Goal: Task Accomplishment & Management: Use online tool/utility

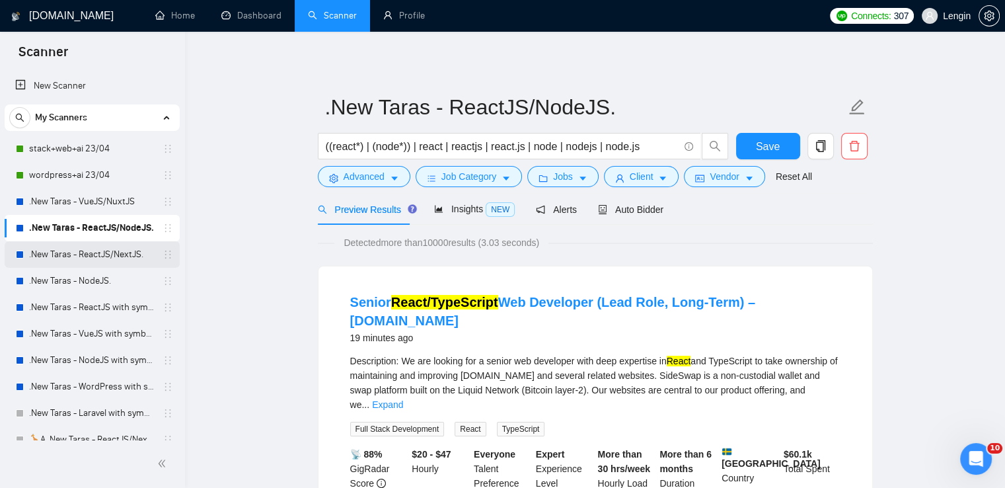
click at [128, 263] on link ".New Taras - ReactJS/NextJS." at bounding box center [92, 254] width 126 height 26
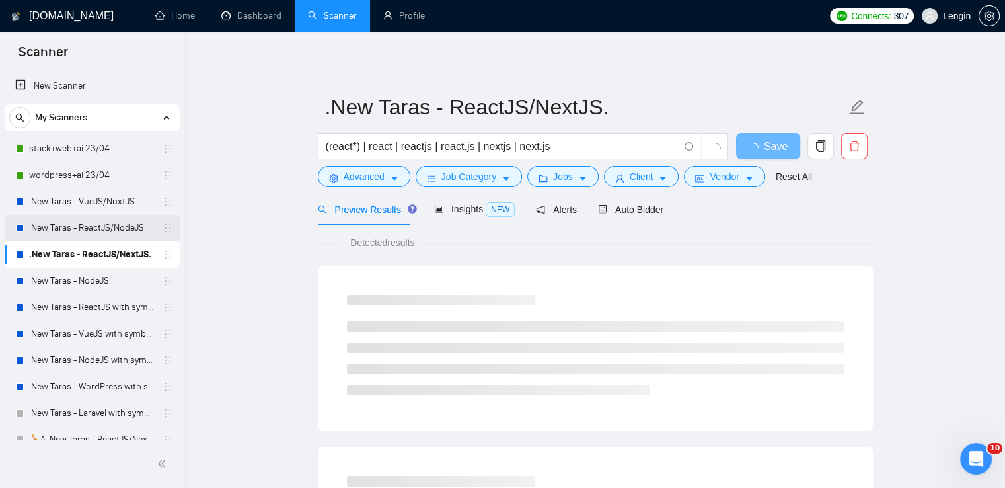
click at [89, 232] on link ".New Taras - ReactJS/NodeJS." at bounding box center [92, 228] width 126 height 26
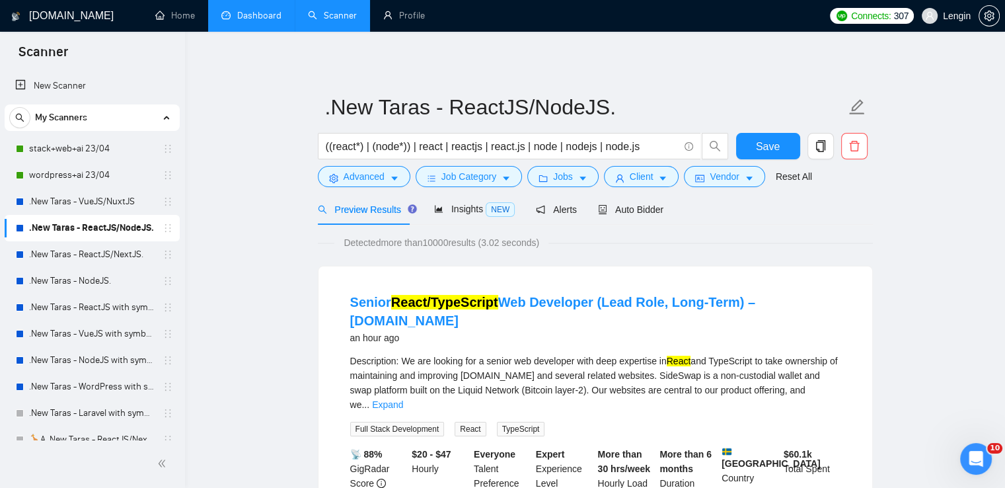
click at [244, 19] on link "Dashboard" at bounding box center [251, 15] width 60 height 11
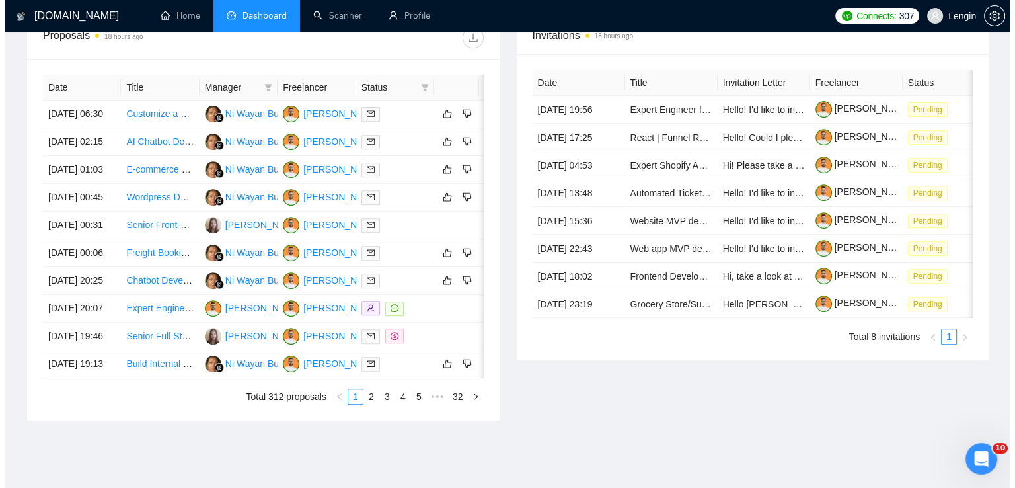
scroll to position [512, 0]
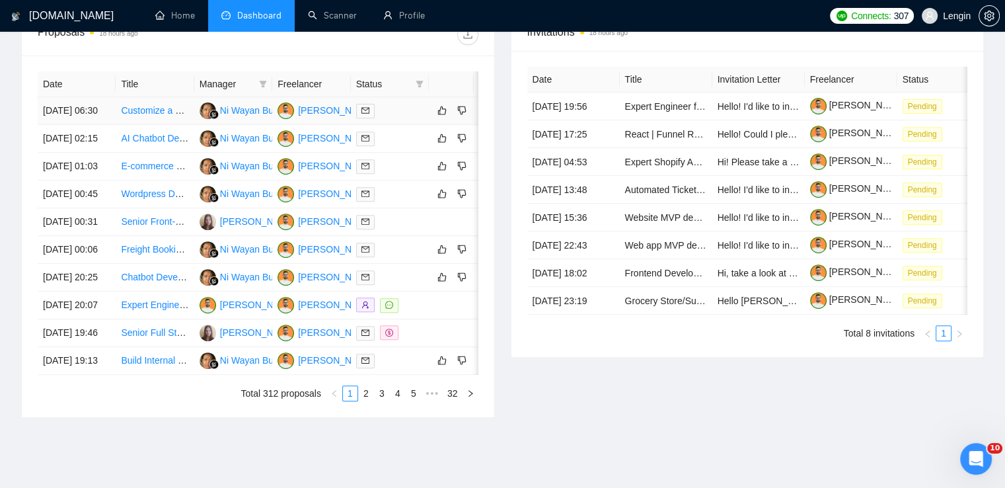
click at [166, 125] on td "Customize a Fiverr Style WordPress Theme" at bounding box center [155, 111] width 78 height 28
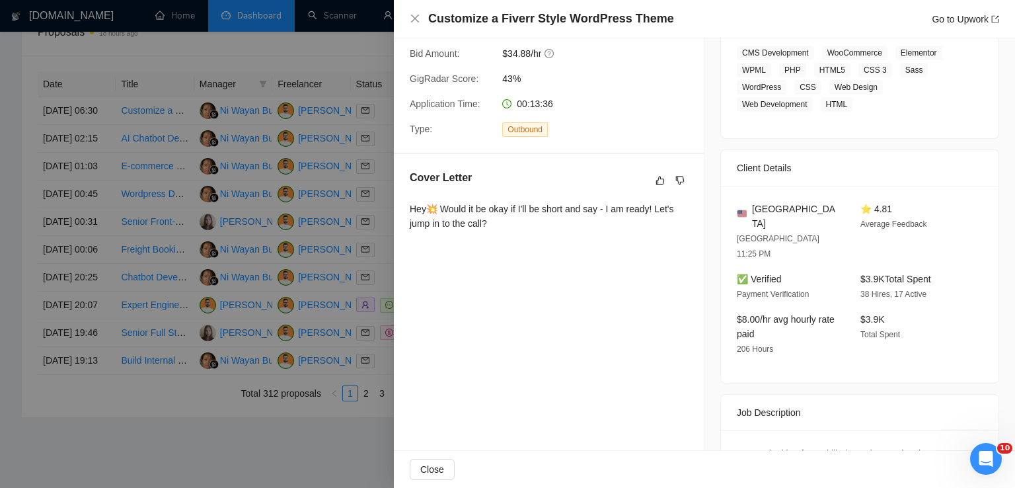
scroll to position [0, 0]
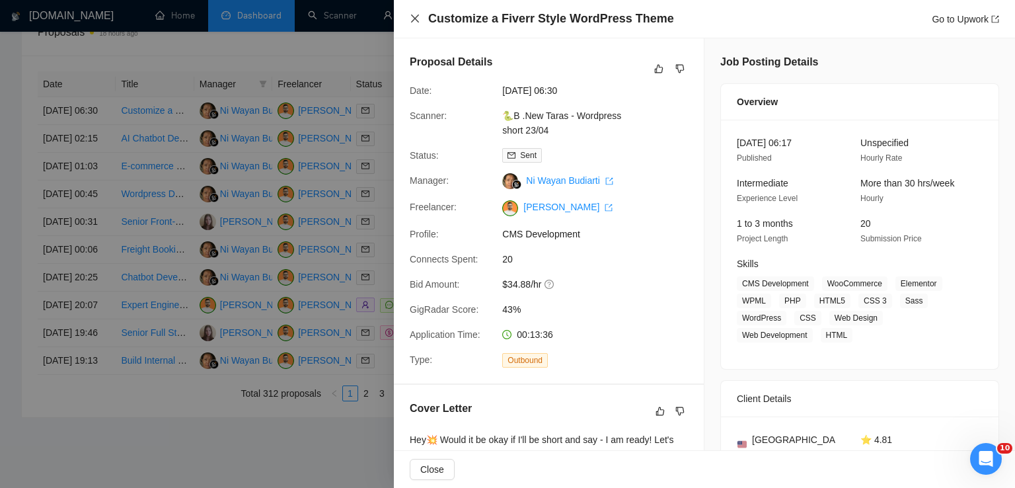
click at [415, 19] on icon "close" at bounding box center [415, 19] width 8 height 8
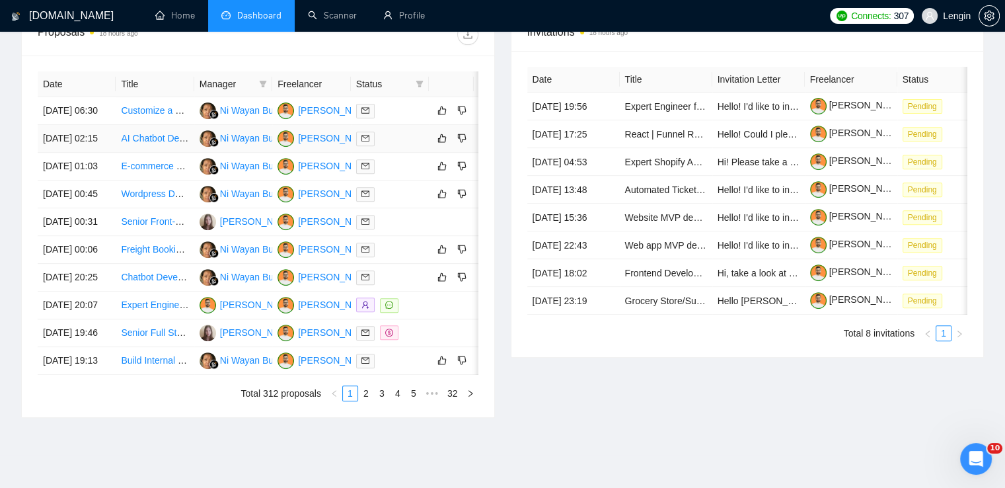
click at [167, 153] on td "AI Chatbot Development for Our Platform" at bounding box center [155, 139] width 78 height 28
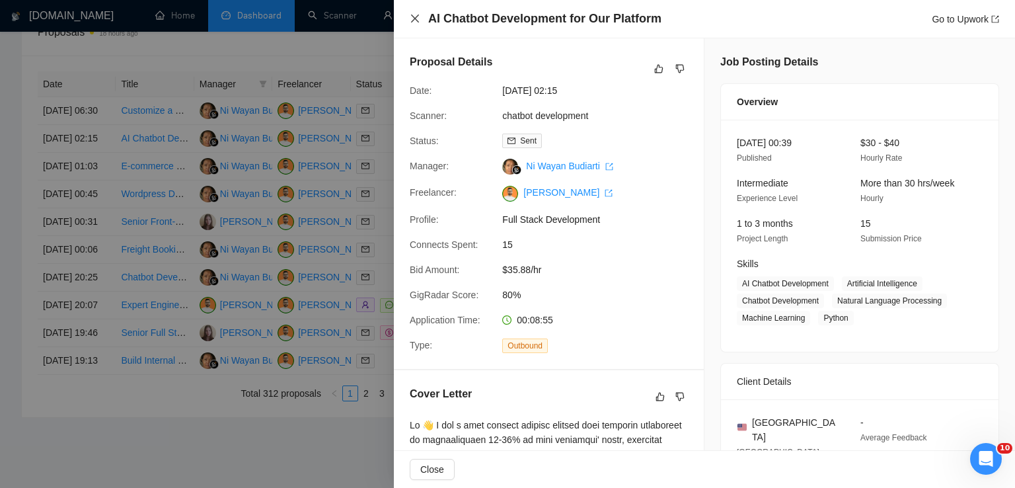
click at [414, 18] on icon "close" at bounding box center [415, 19] width 8 height 8
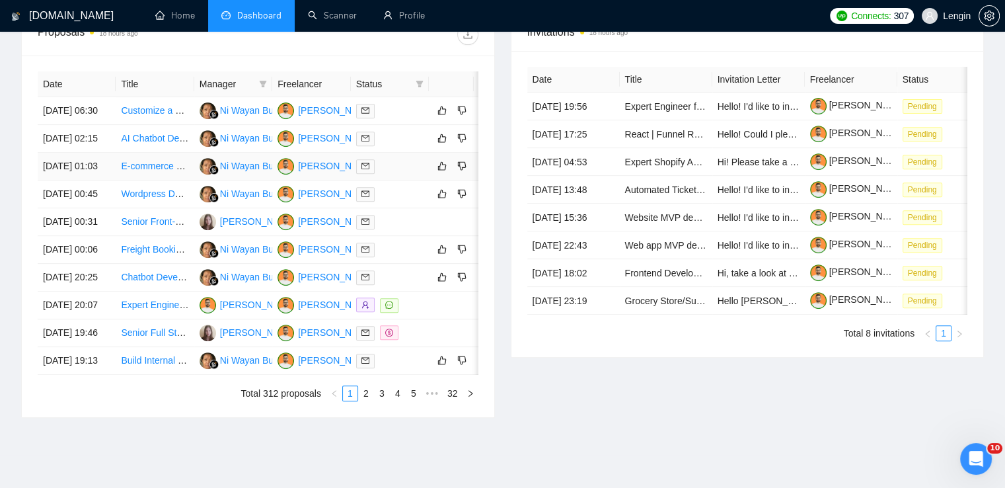
click at [156, 180] on td "E-commerce Website Development from Adobe XD Designs" at bounding box center [155, 167] width 78 height 28
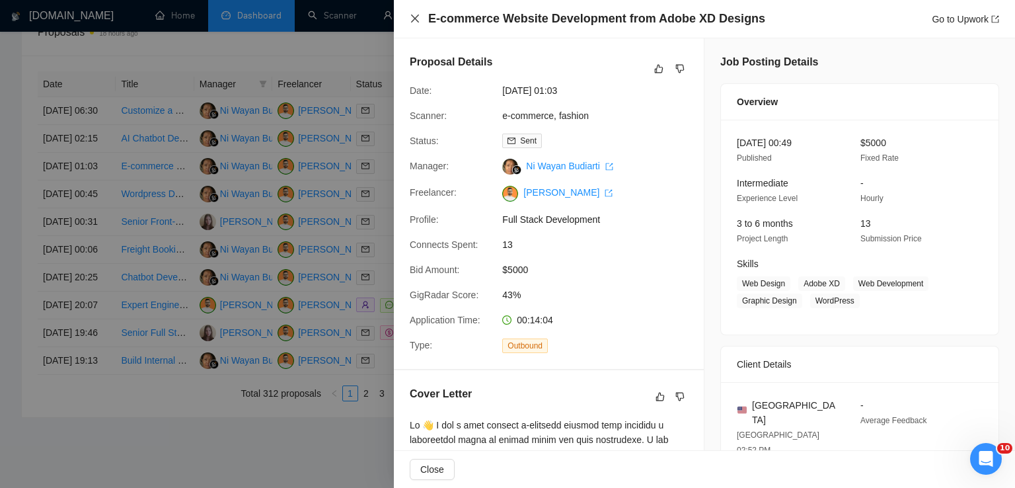
click at [420, 17] on icon "close" at bounding box center [415, 18] width 11 height 11
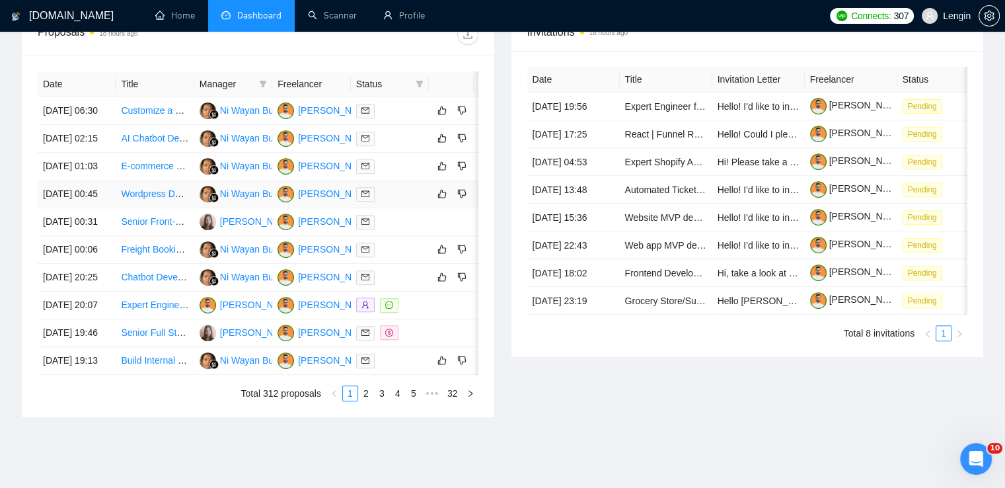
click at [153, 208] on td "Wordpress Developer" at bounding box center [155, 194] width 78 height 28
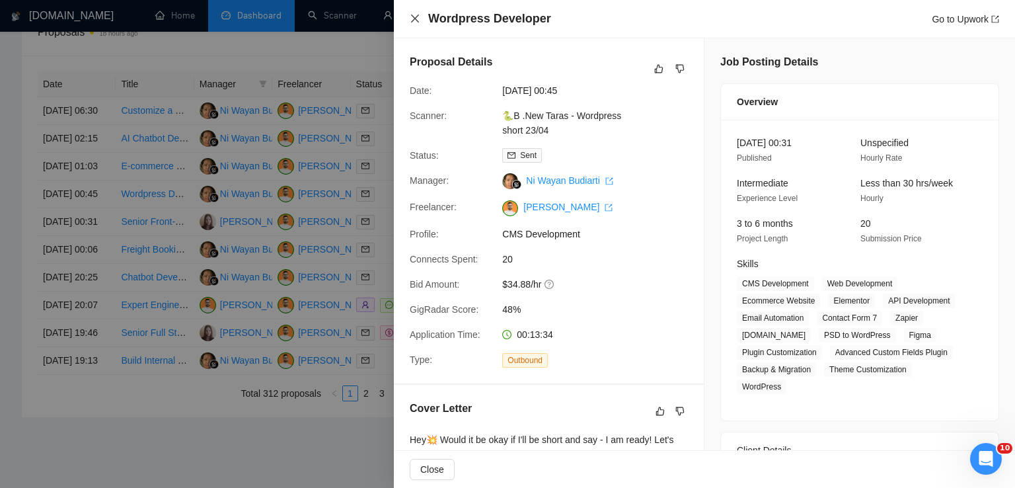
click at [418, 15] on icon "close" at bounding box center [415, 18] width 11 height 11
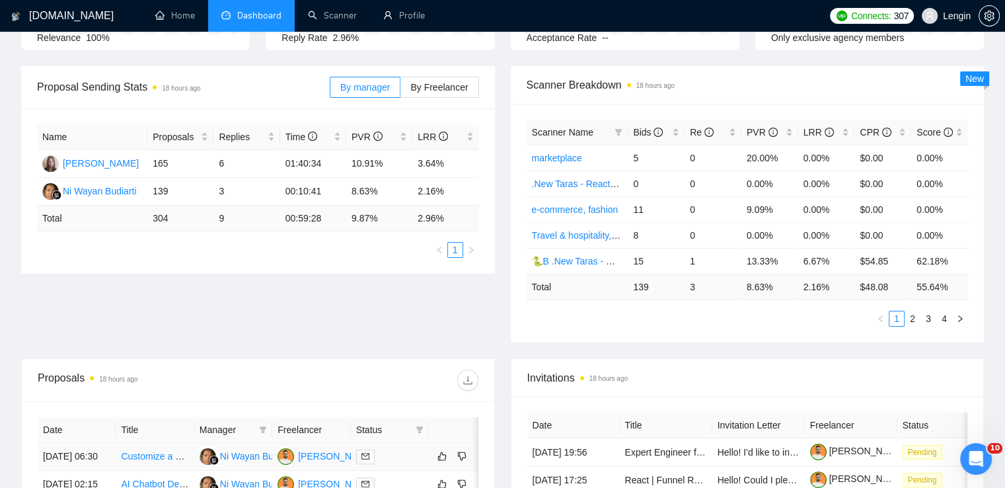
scroll to position [166, 0]
click at [615, 132] on icon "filter" at bounding box center [619, 133] width 8 height 8
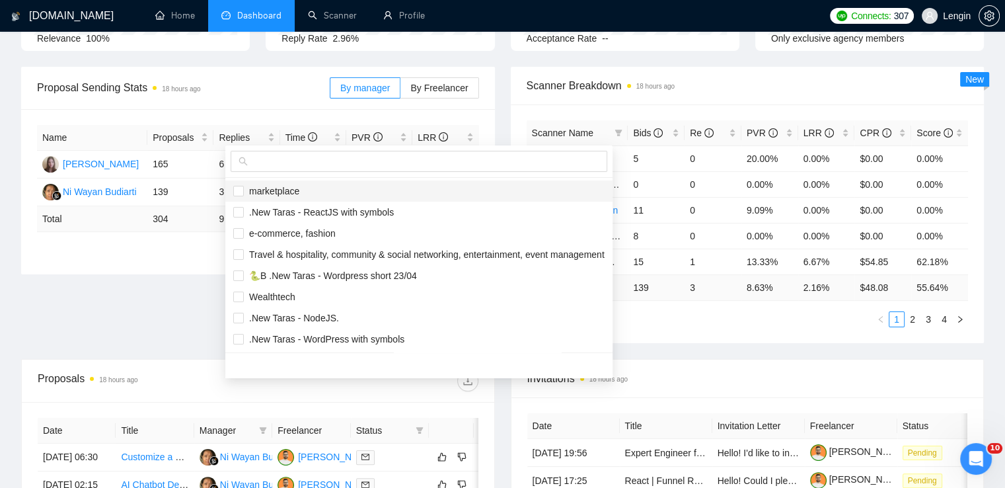
click at [320, 188] on span "marketplace" at bounding box center [419, 191] width 372 height 15
checkbox input "true"
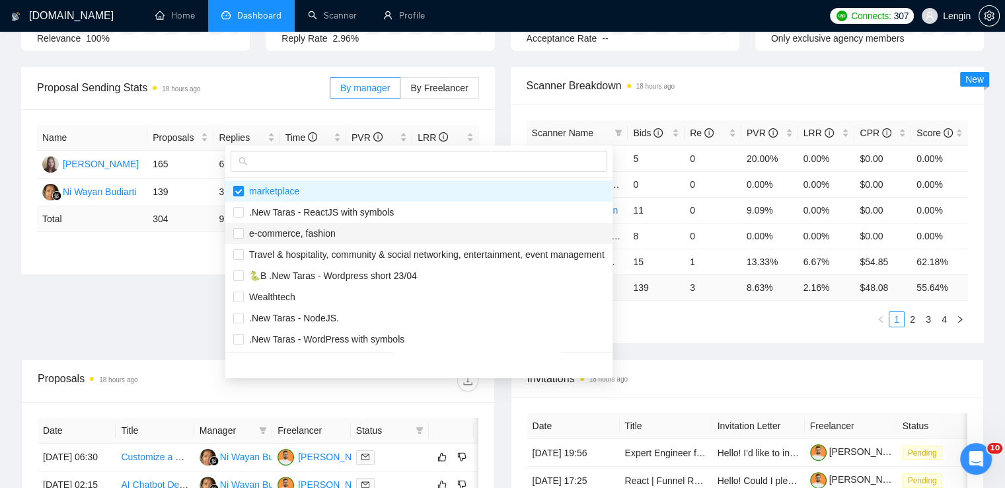
click at [308, 228] on span "e-commerce, fashion" at bounding box center [290, 233] width 92 height 11
checkbox input "true"
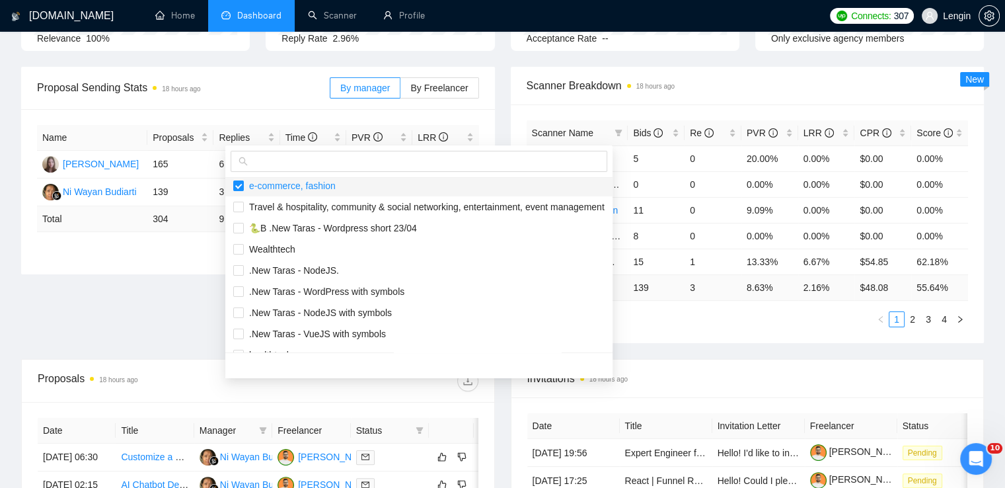
scroll to position [52, 0]
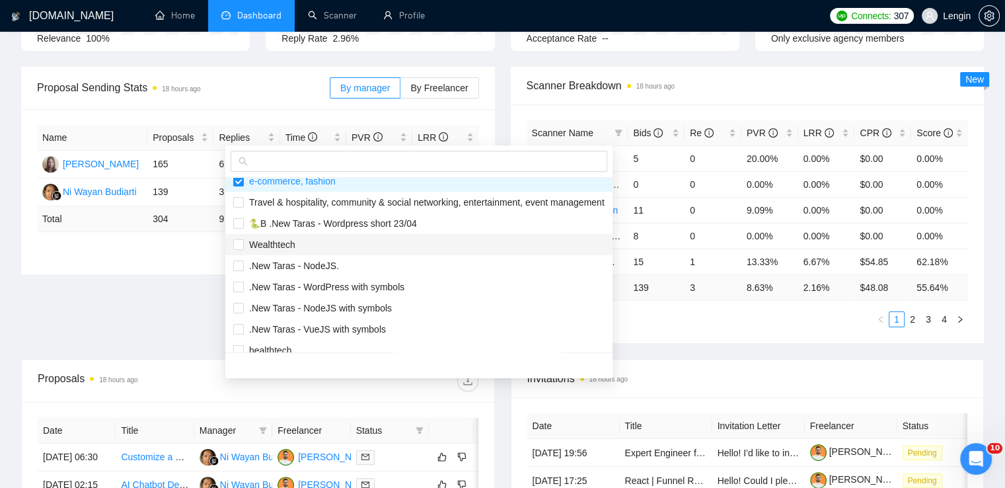
click at [317, 236] on li "Wealthtech" at bounding box center [418, 244] width 387 height 21
checkbox input "true"
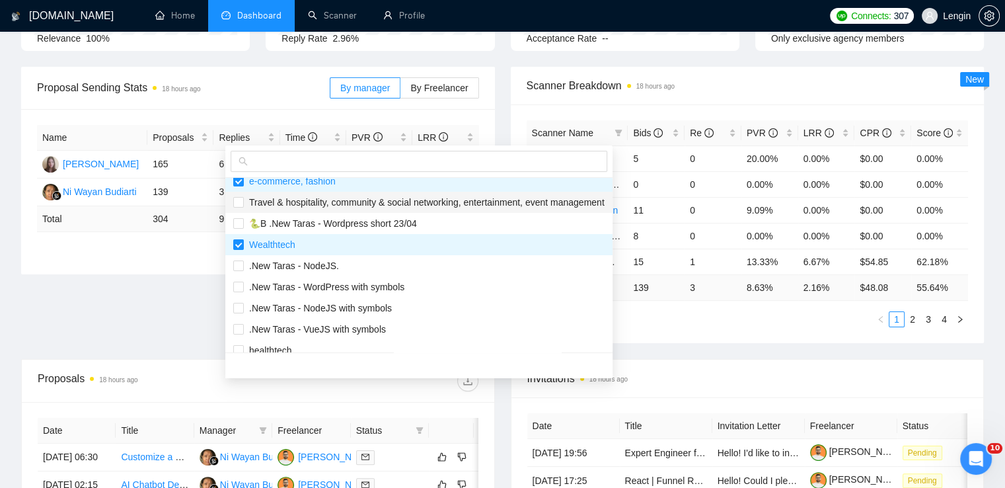
click at [309, 202] on span "Travel & hospitality, community & social networking, entertainment, event manag…" at bounding box center [424, 202] width 361 height 11
checkbox input "true"
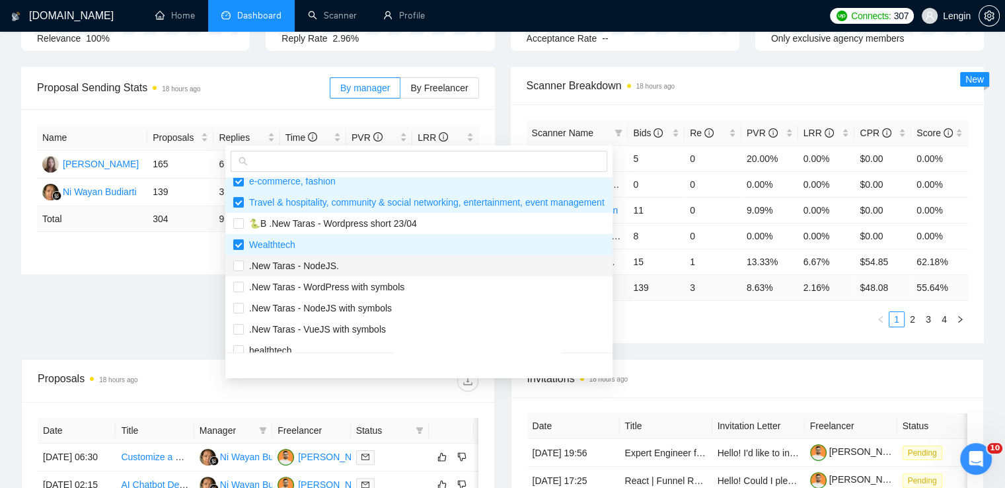
scroll to position [137, 0]
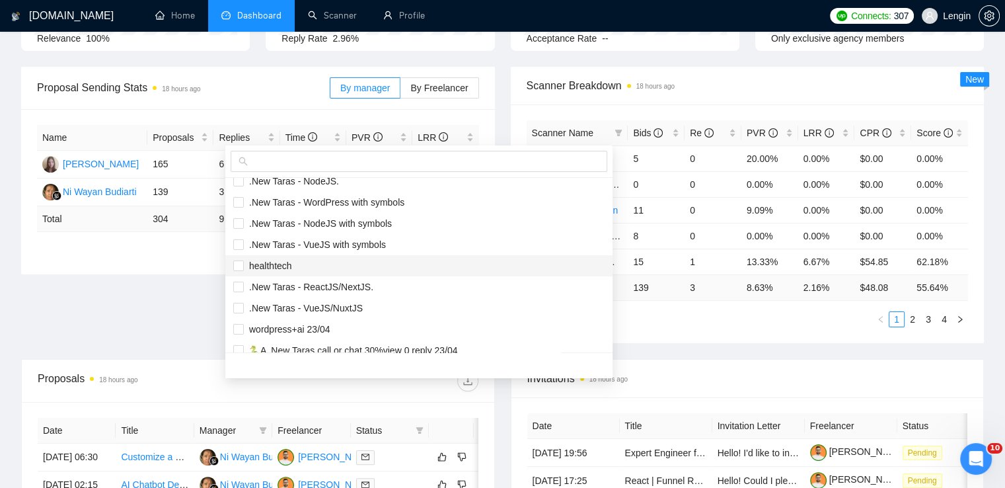
click at [302, 268] on span "healthtech" at bounding box center [419, 265] width 372 height 15
checkbox input "true"
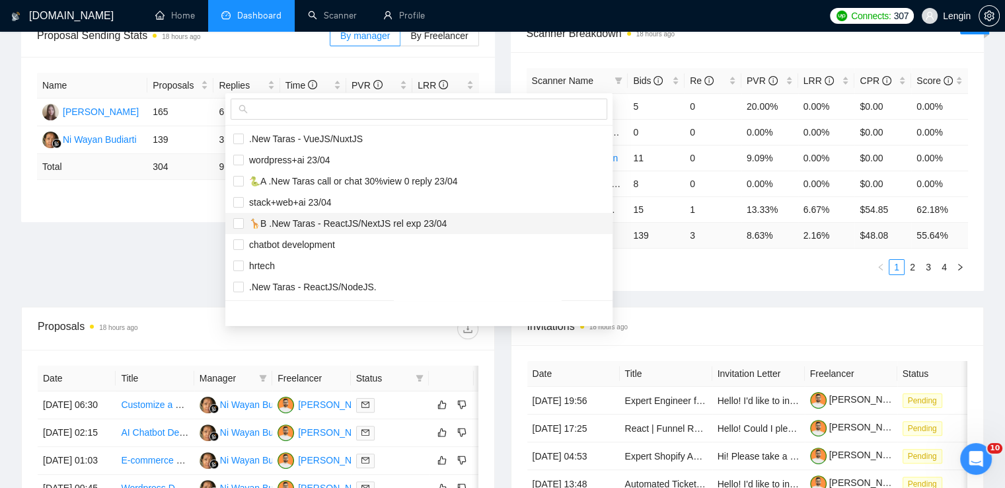
scroll to position [219, 0]
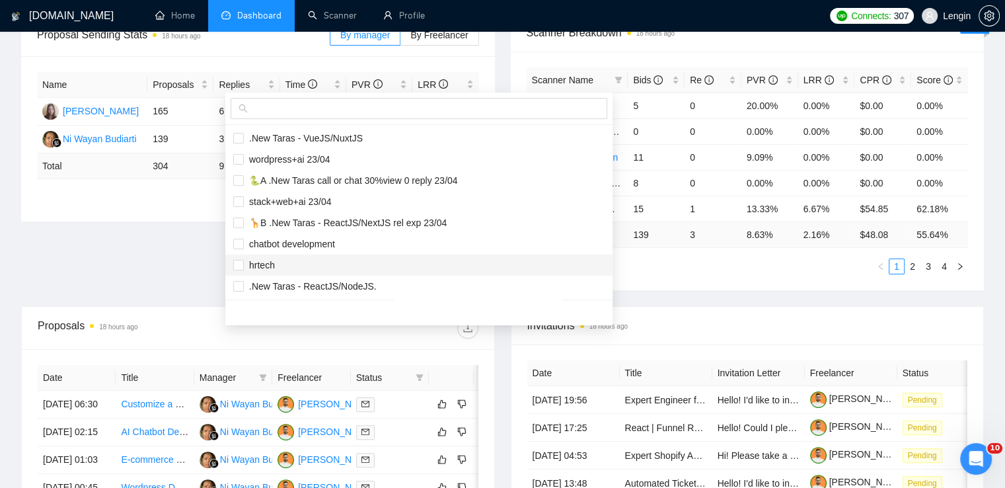
click at [276, 262] on span "hrtech" at bounding box center [419, 265] width 372 height 15
checkbox input "true"
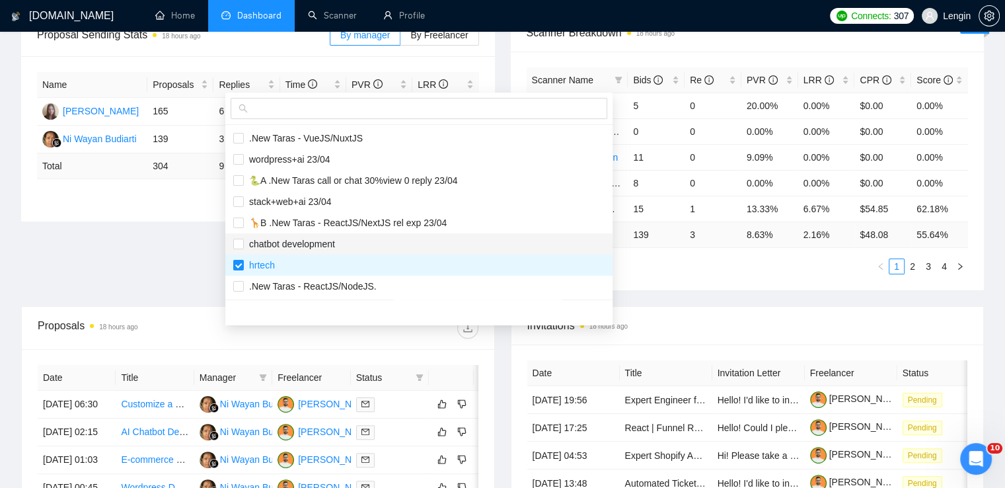
click at [312, 242] on span "chatbot development" at bounding box center [289, 244] width 91 height 11
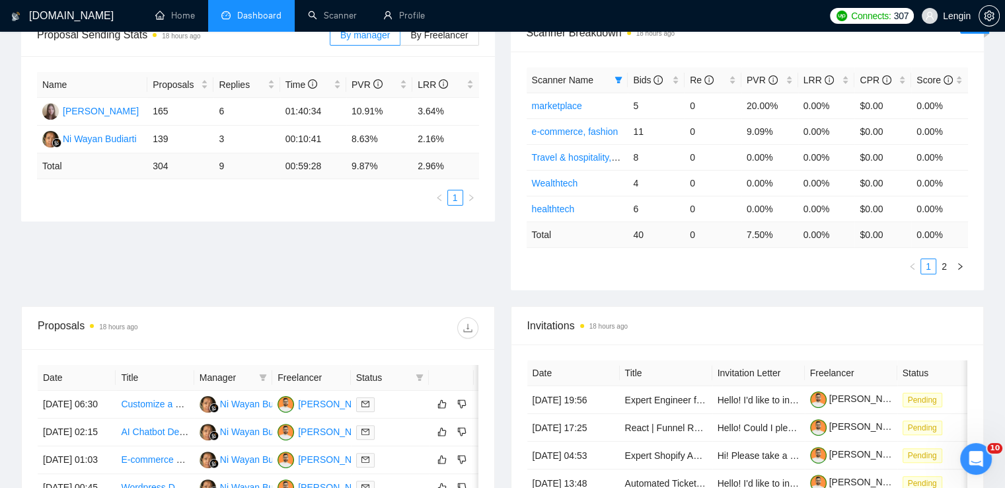
click at [181, 250] on div "Proposal Sending Stats 18 hours ago By manager By Freelancer Name Proposals Rep…" at bounding box center [502, 160] width 979 height 292
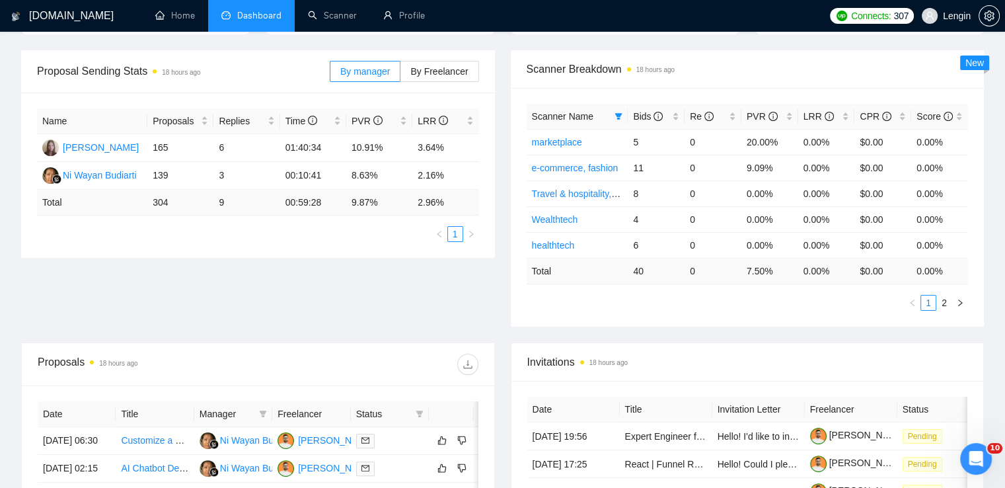
scroll to position [134, 0]
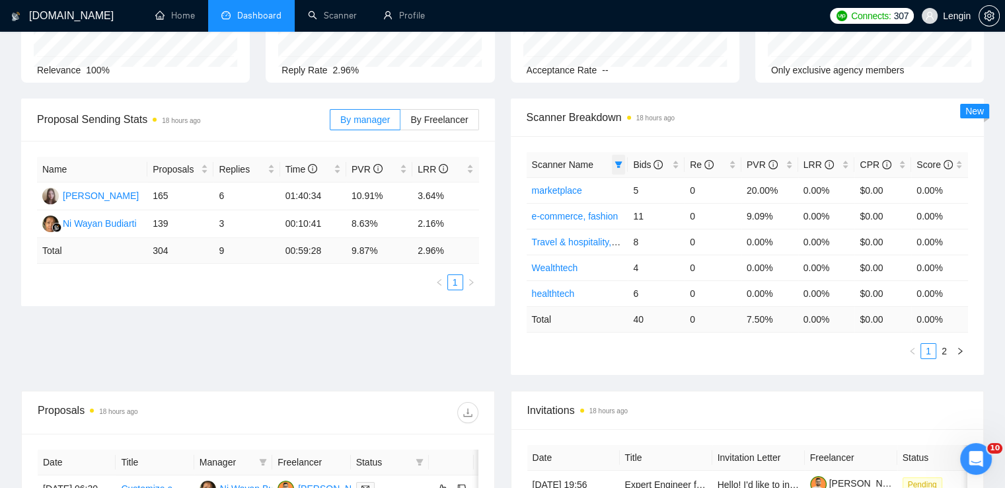
click at [621, 165] on icon "filter" at bounding box center [619, 165] width 8 height 8
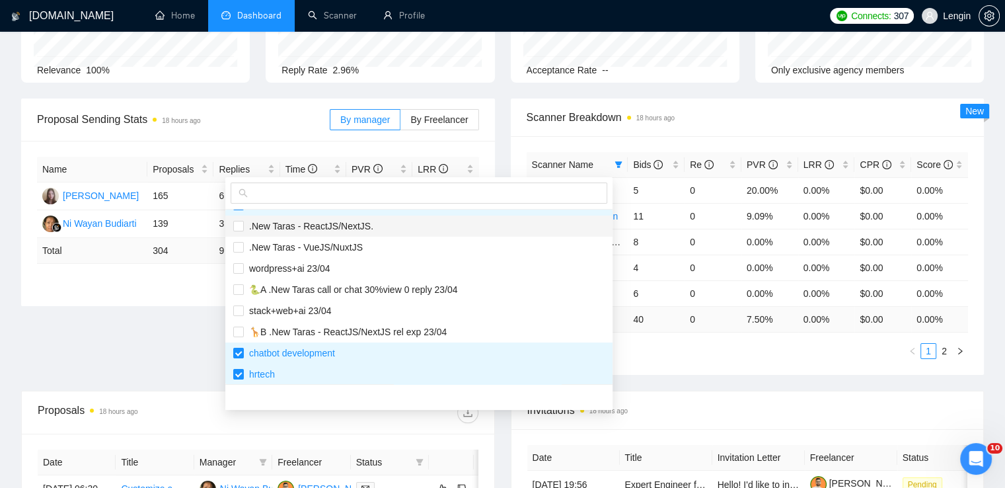
scroll to position [254, 0]
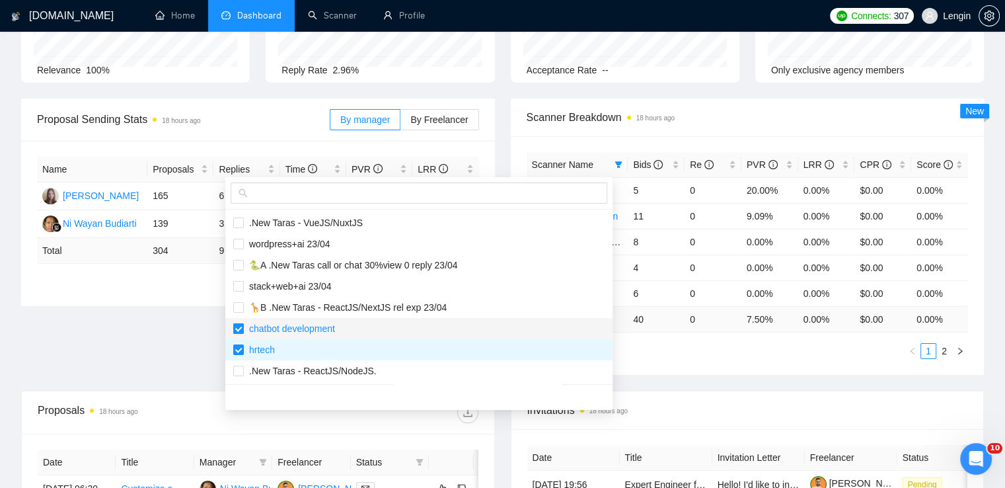
click at [241, 325] on input "checkbox" at bounding box center [238, 328] width 11 height 11
checkbox input "false"
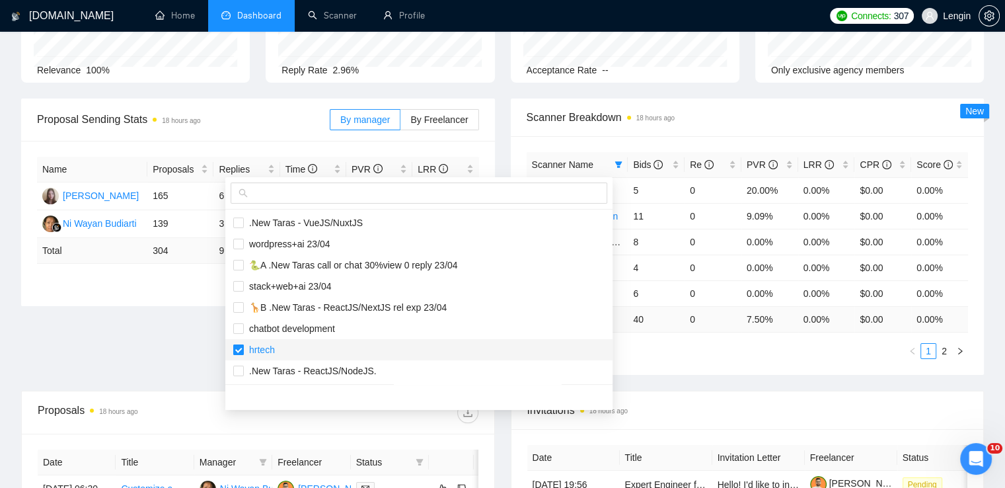
click at [236, 351] on input "checkbox" at bounding box center [238, 349] width 11 height 11
checkbox input "false"
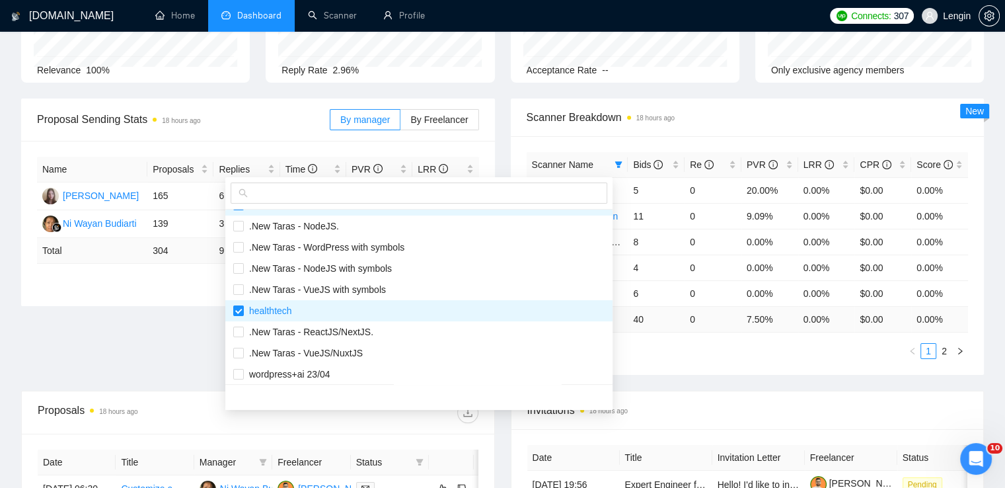
scroll to position [122, 0]
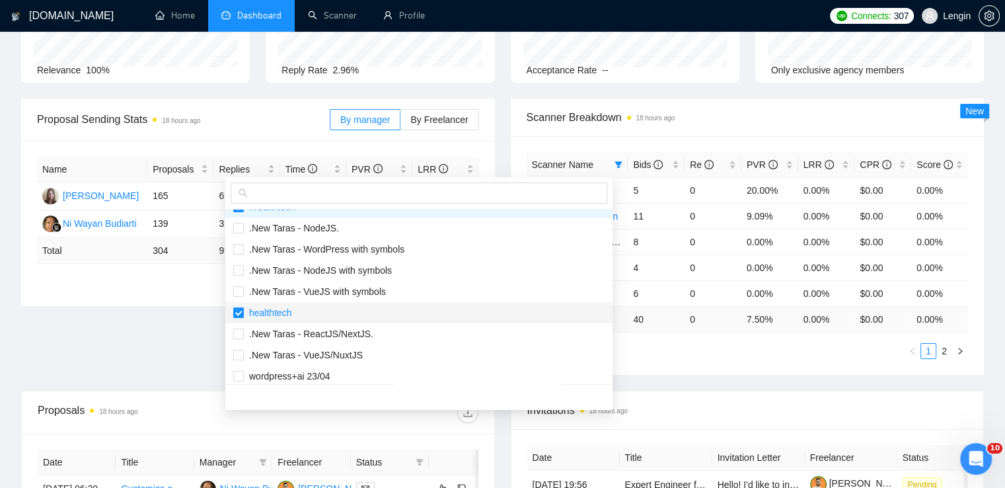
click at [241, 312] on input "checkbox" at bounding box center [238, 312] width 11 height 11
checkbox input "false"
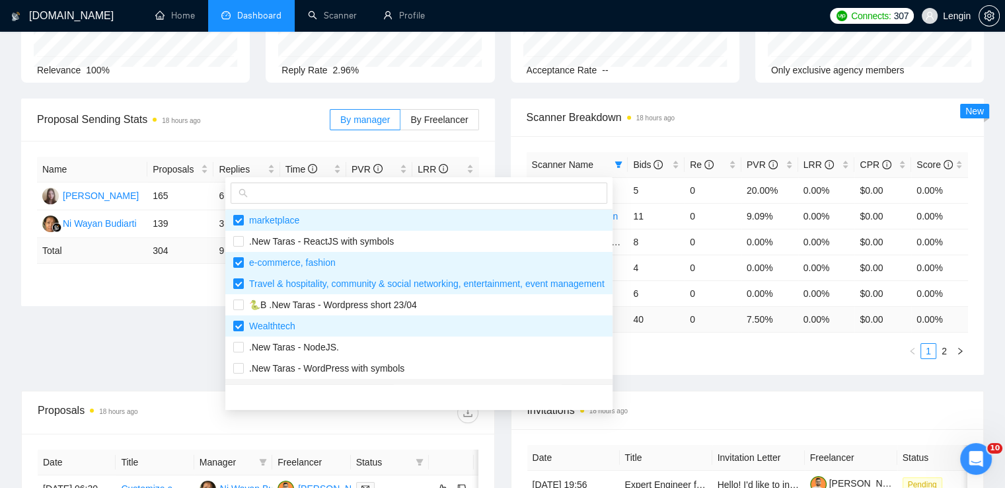
scroll to position [1, 0]
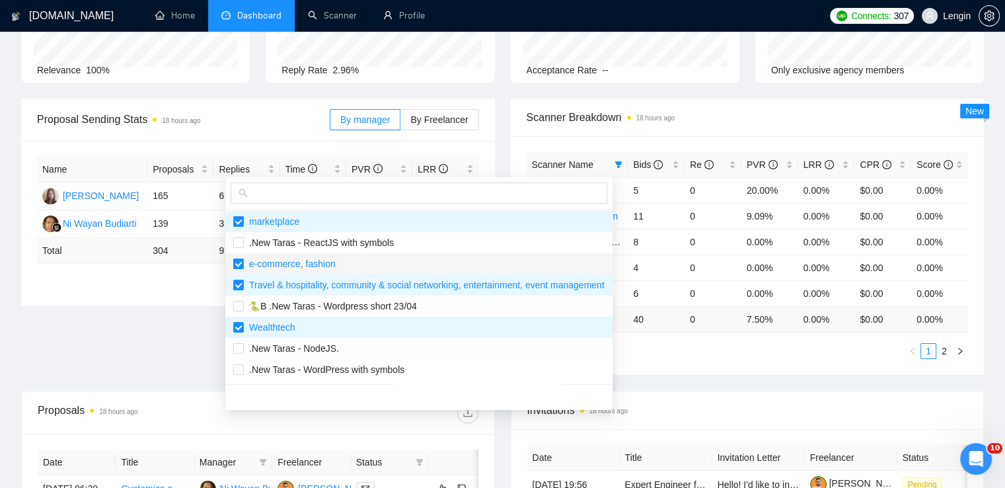
click at [241, 263] on input "checkbox" at bounding box center [238, 263] width 11 height 11
checkbox input "false"
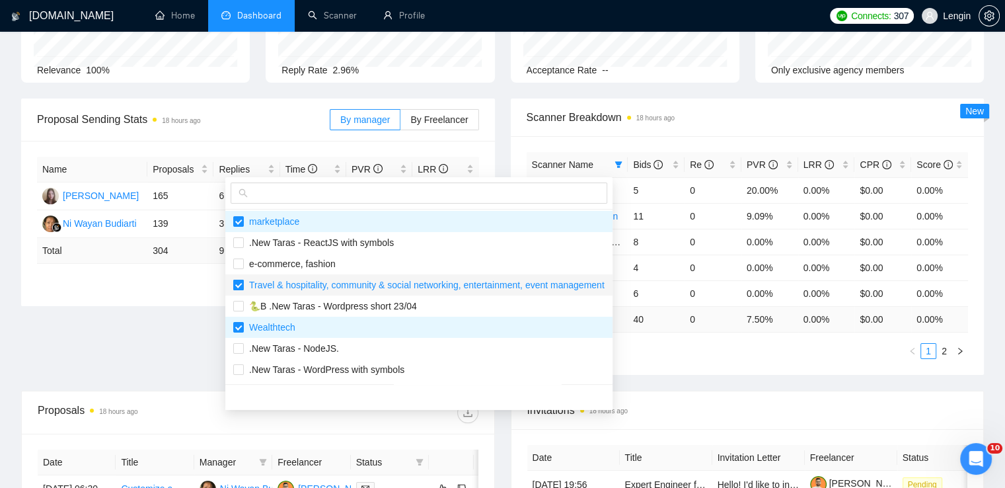
click at [239, 284] on input "checkbox" at bounding box center [238, 285] width 11 height 11
checkbox input "false"
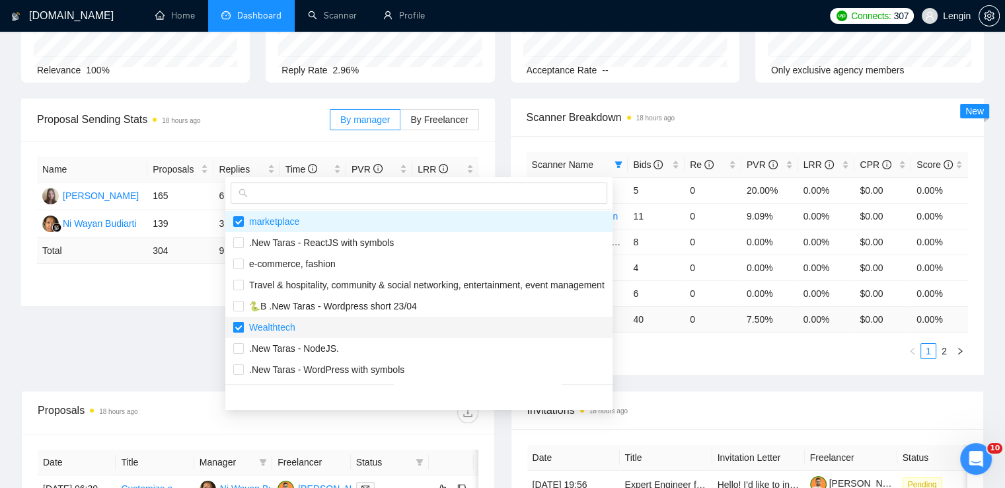
click at [238, 322] on input "checkbox" at bounding box center [238, 327] width 11 height 11
checkbox input "false"
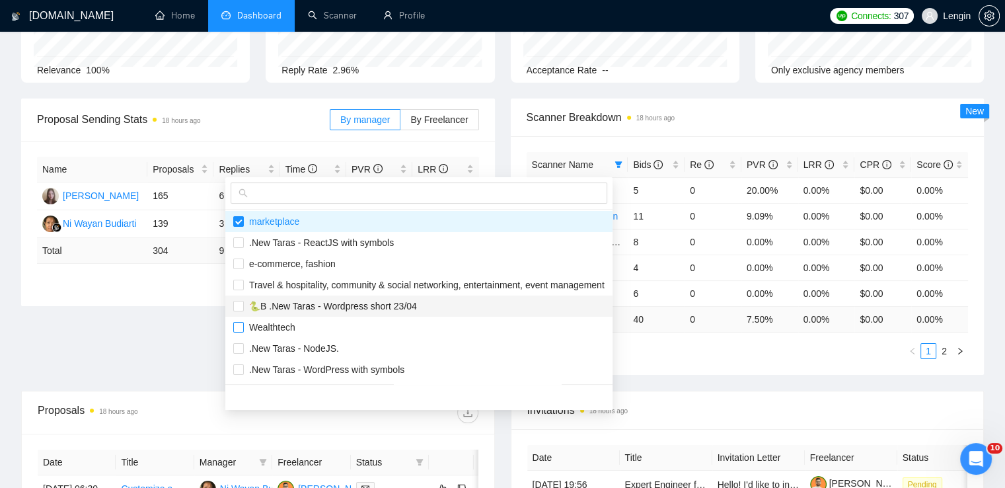
scroll to position [0, 0]
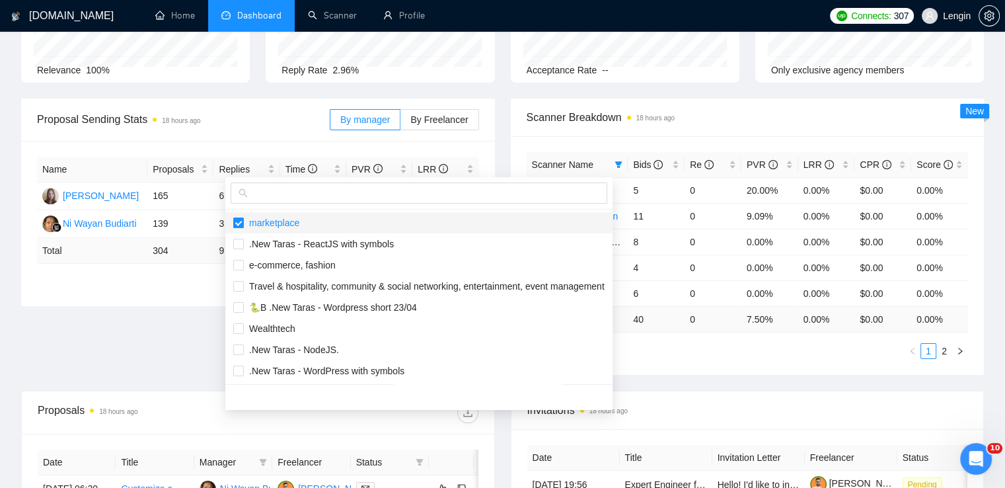
click at [239, 228] on label at bounding box center [238, 223] width 11 height 15
click at [239, 228] on input "checkbox" at bounding box center [238, 222] width 11 height 11
click at [241, 225] on input "checkbox" at bounding box center [238, 222] width 11 height 11
checkbox input "false"
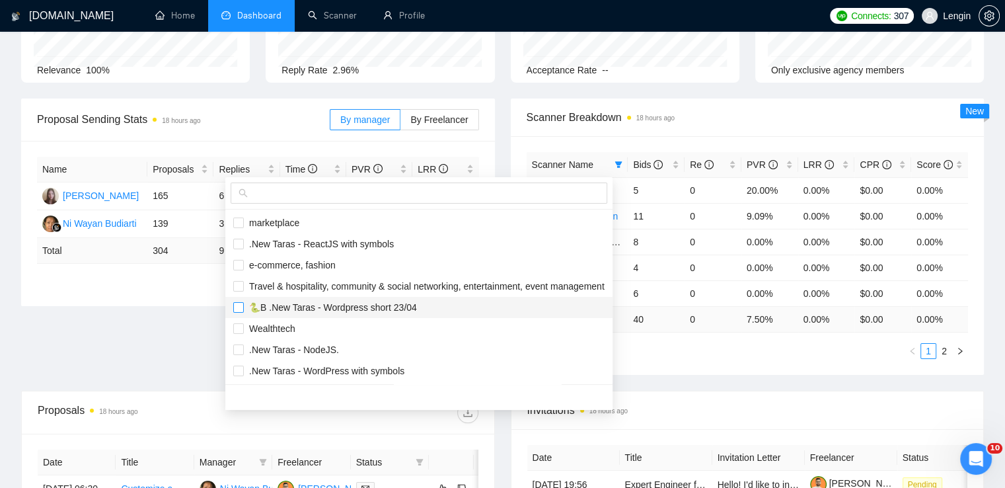
click at [243, 305] on input "checkbox" at bounding box center [238, 307] width 11 height 11
checkbox input "true"
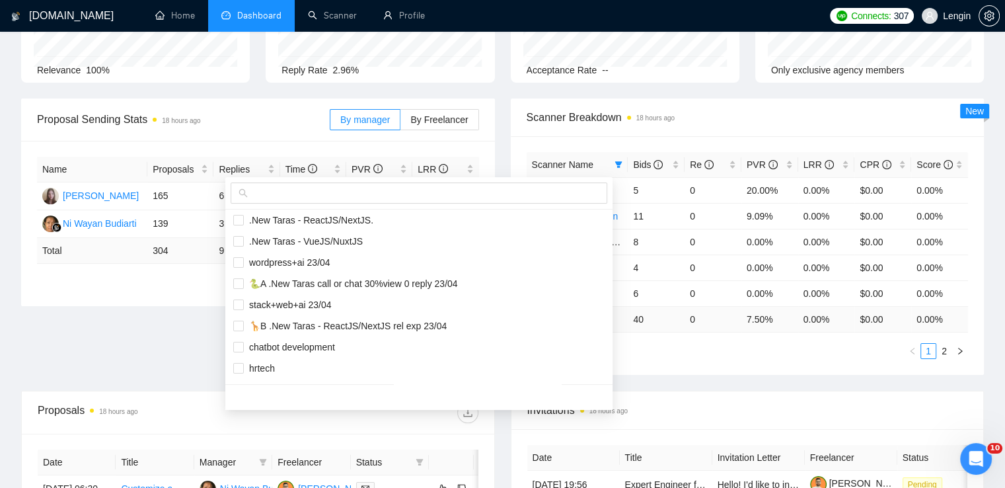
scroll to position [238, 0]
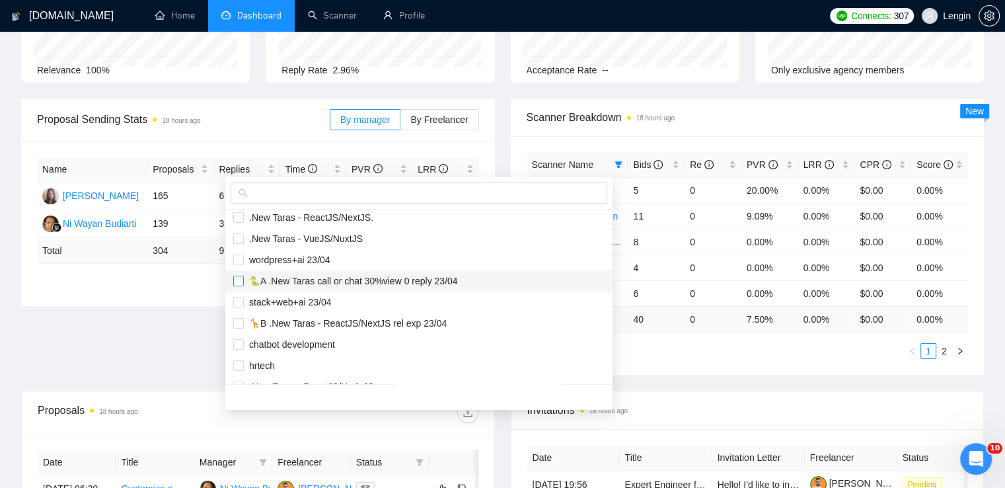
click at [236, 279] on input "checkbox" at bounding box center [238, 281] width 11 height 11
checkbox input "true"
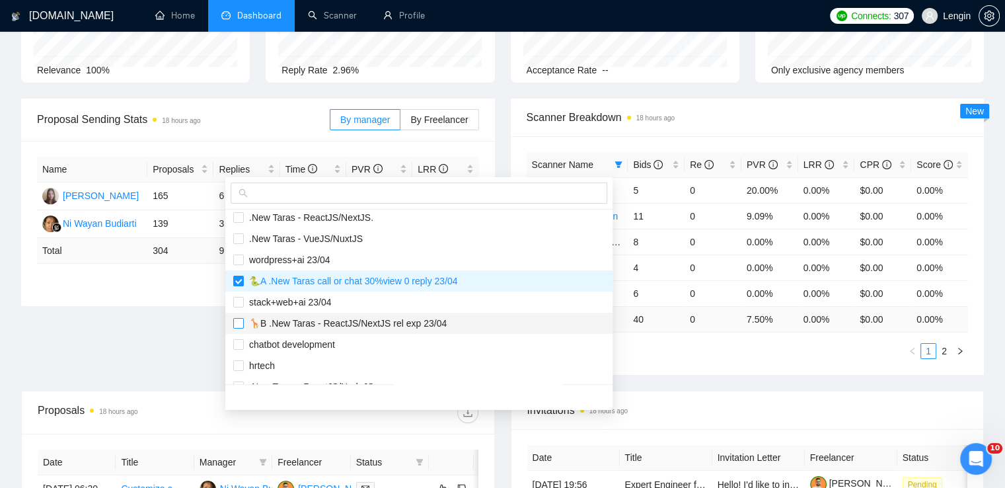
click at [236, 323] on input "checkbox" at bounding box center [238, 323] width 11 height 11
checkbox input "true"
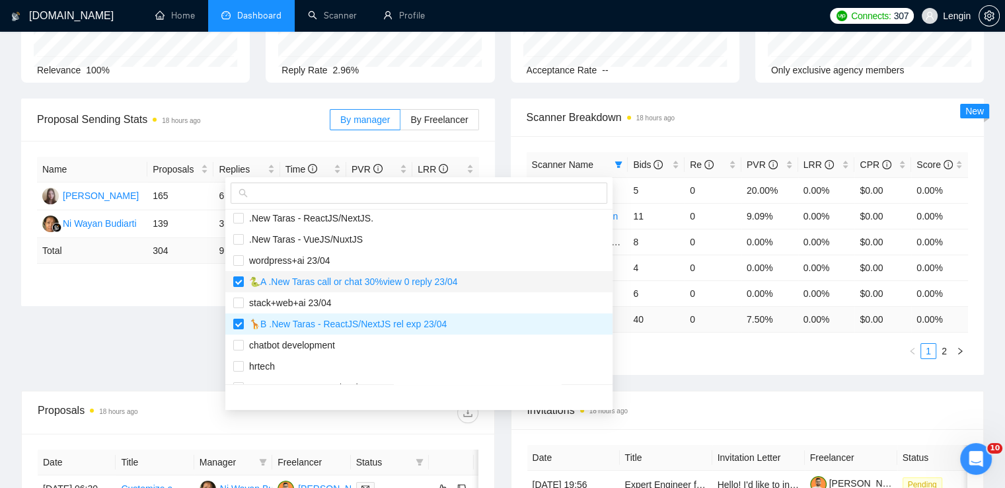
scroll to position [240, 0]
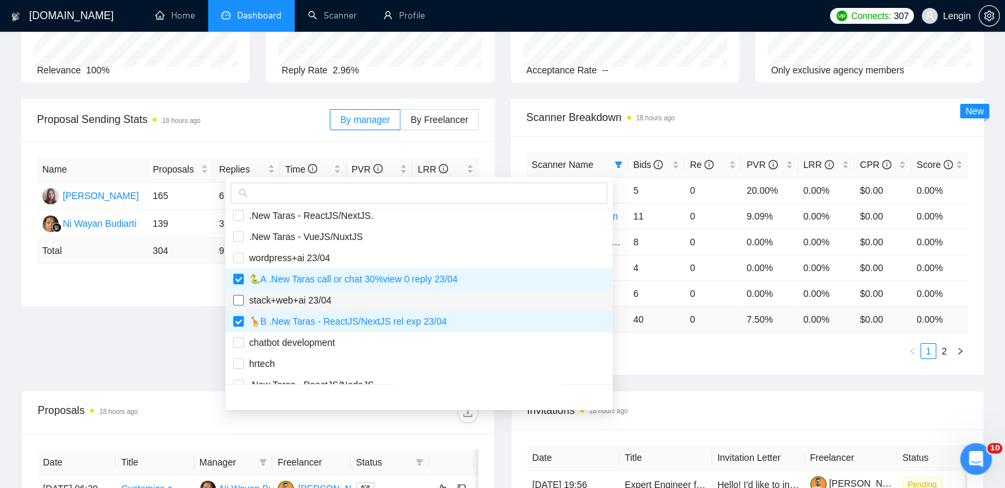
click at [241, 300] on input "checkbox" at bounding box center [238, 300] width 11 height 11
checkbox input "true"
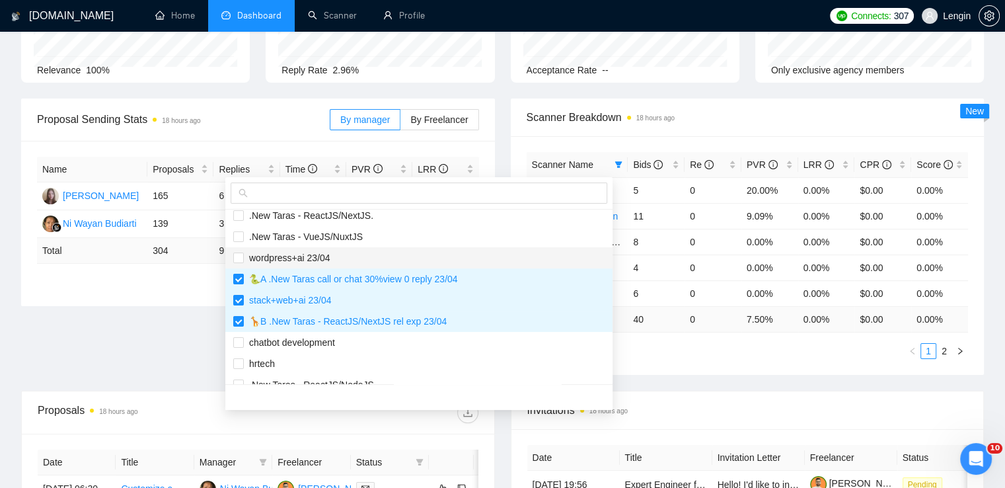
click at [244, 258] on span "wordpress+ai 23/04" at bounding box center [287, 258] width 87 height 11
checkbox input "true"
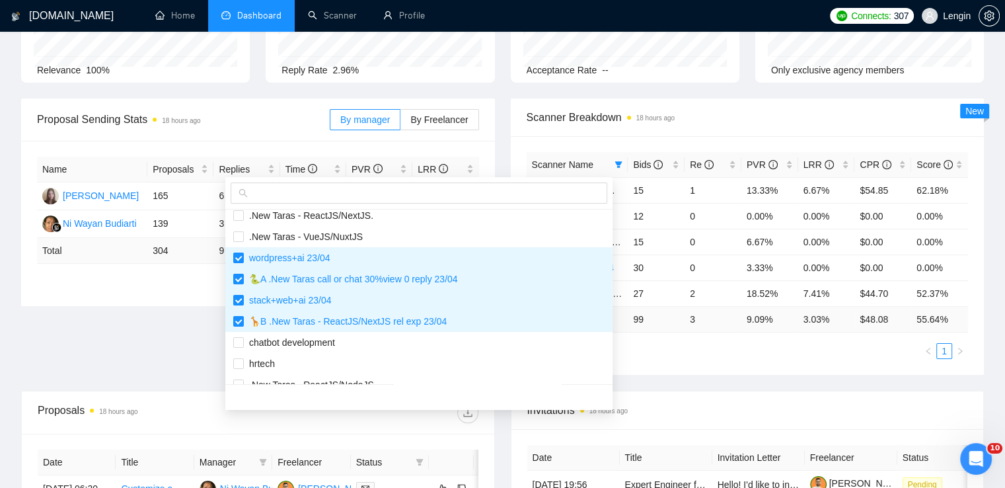
click at [184, 358] on div "Proposal Sending Stats 18 hours ago By manager By Freelancer Name Proposals Rep…" at bounding box center [502, 244] width 979 height 292
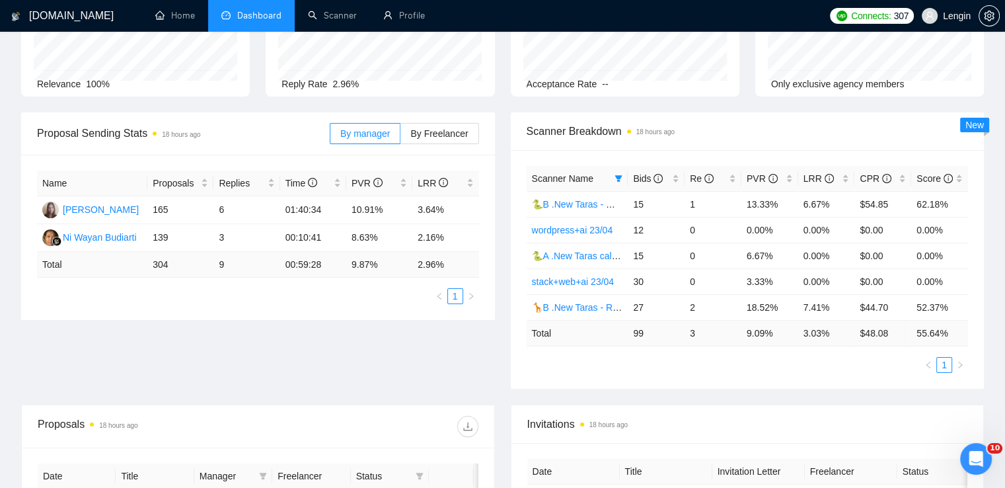
scroll to position [119, 0]
click at [336, 19] on link "Scanner" at bounding box center [332, 15] width 49 height 11
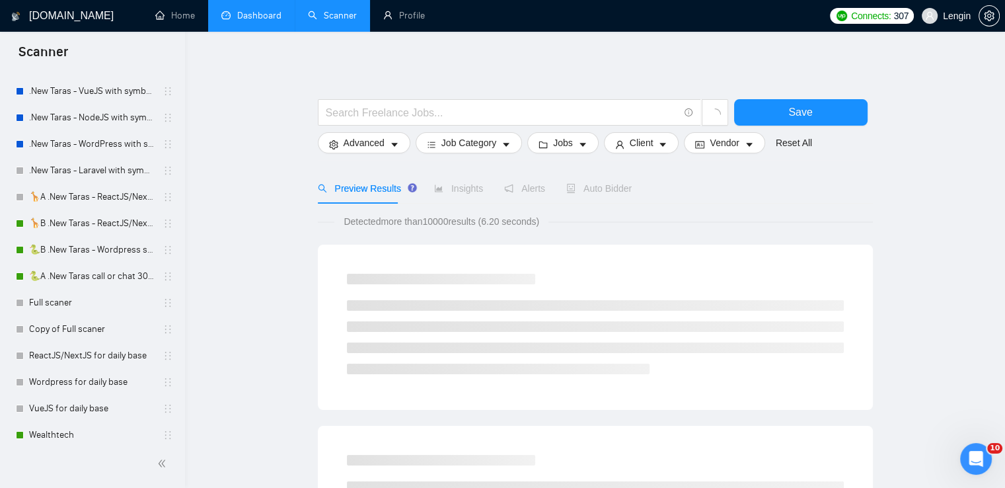
scroll to position [243, 0]
click at [91, 253] on link "🐍B .New Taras - Wordpress short 23/04" at bounding box center [92, 249] width 126 height 26
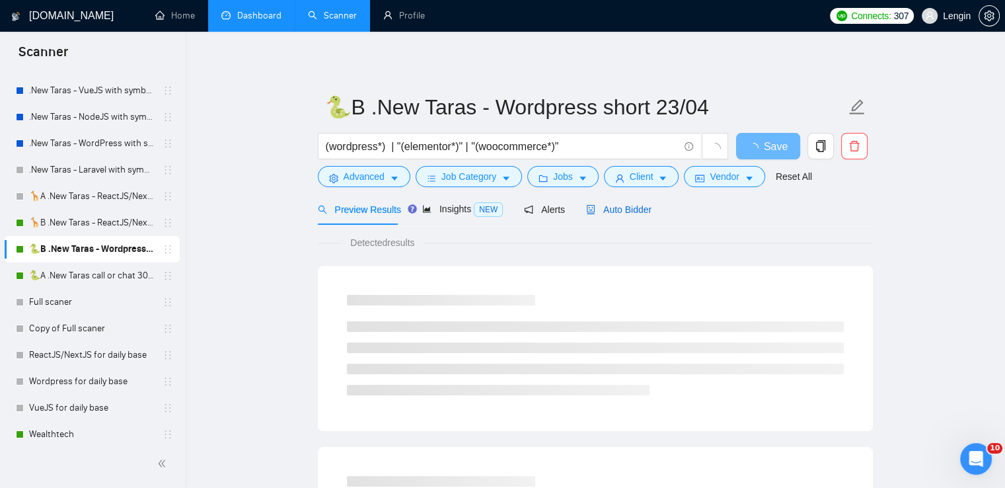
click at [643, 214] on span "Auto Bidder" at bounding box center [618, 209] width 65 height 11
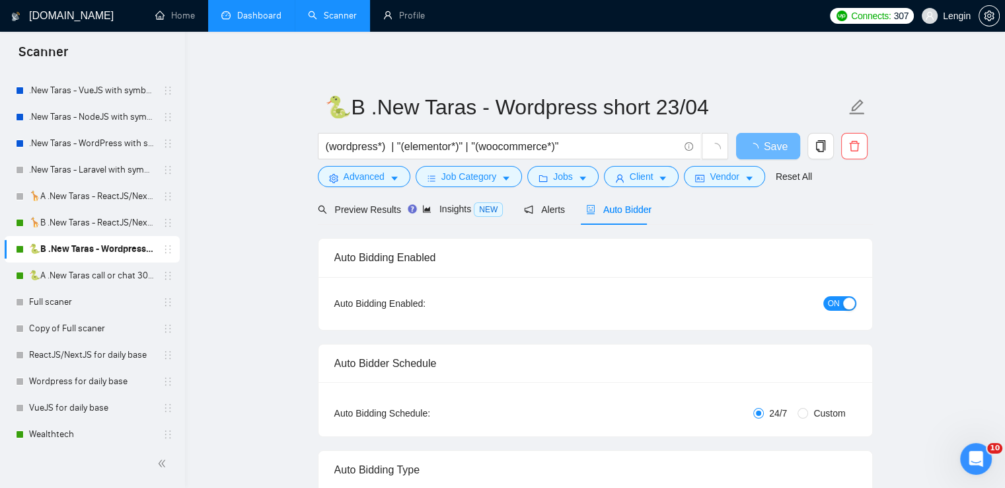
radio input "false"
radio input "true"
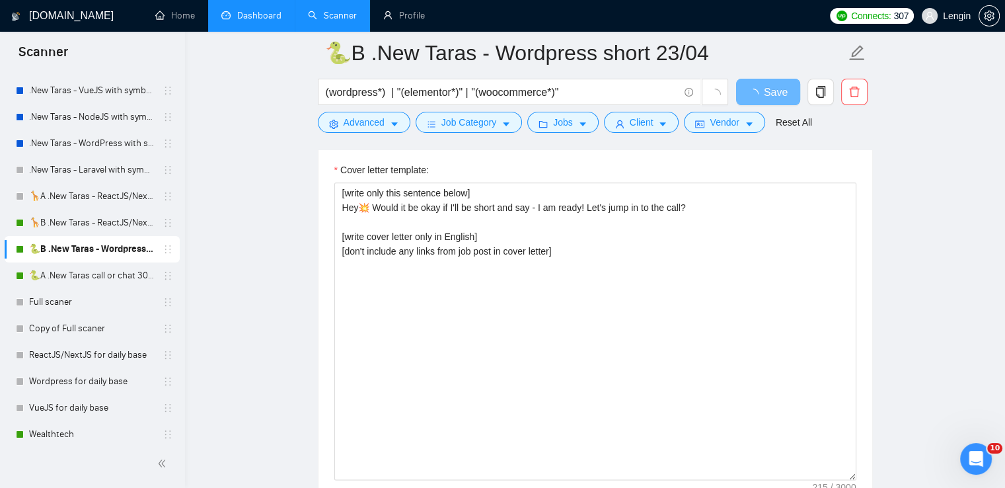
scroll to position [1658, 0]
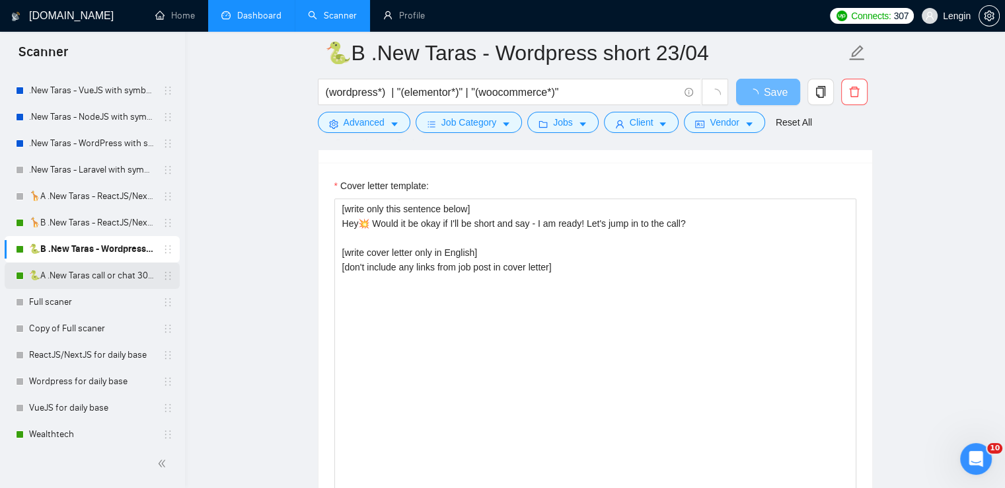
click at [87, 276] on link "🐍A .New Taras call or chat 30%view 0 reply 23/04" at bounding box center [92, 275] width 126 height 26
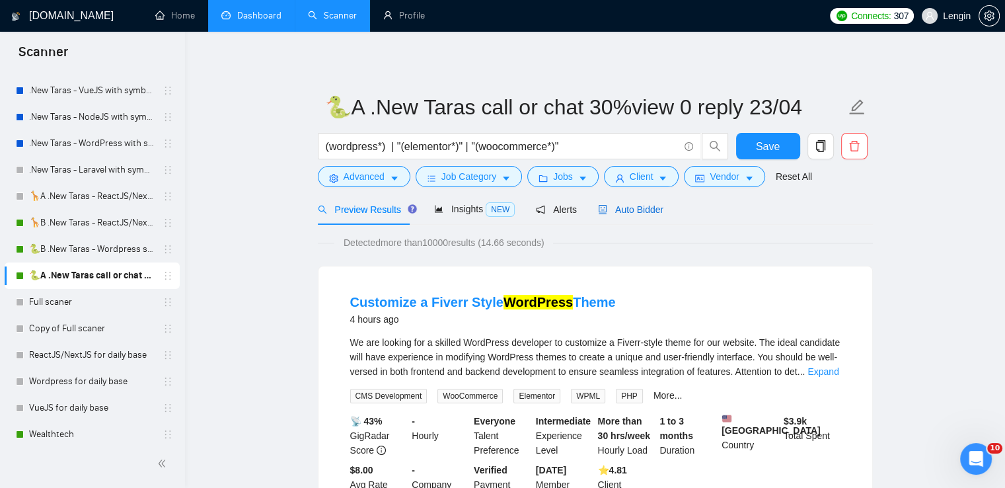
click at [643, 212] on span "Auto Bidder" at bounding box center [630, 209] width 65 height 11
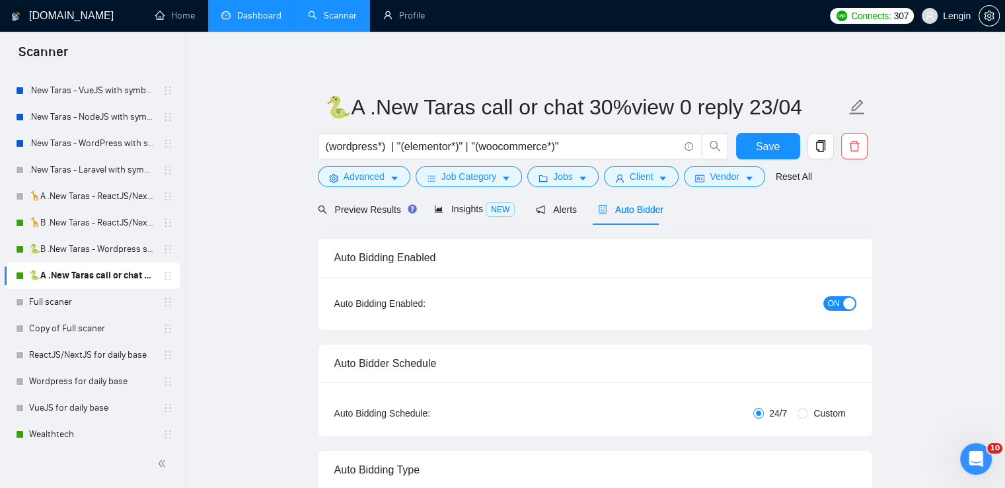
radio input "false"
radio input "true"
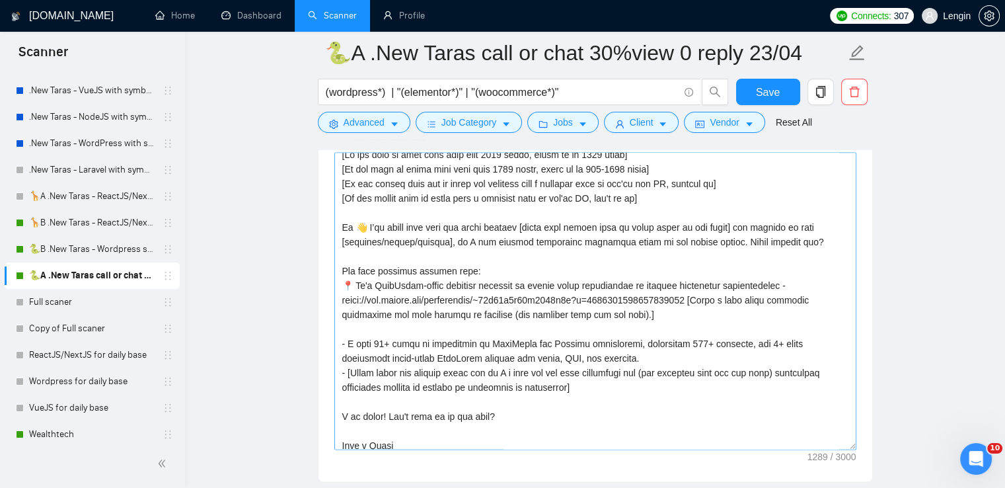
scroll to position [14, 0]
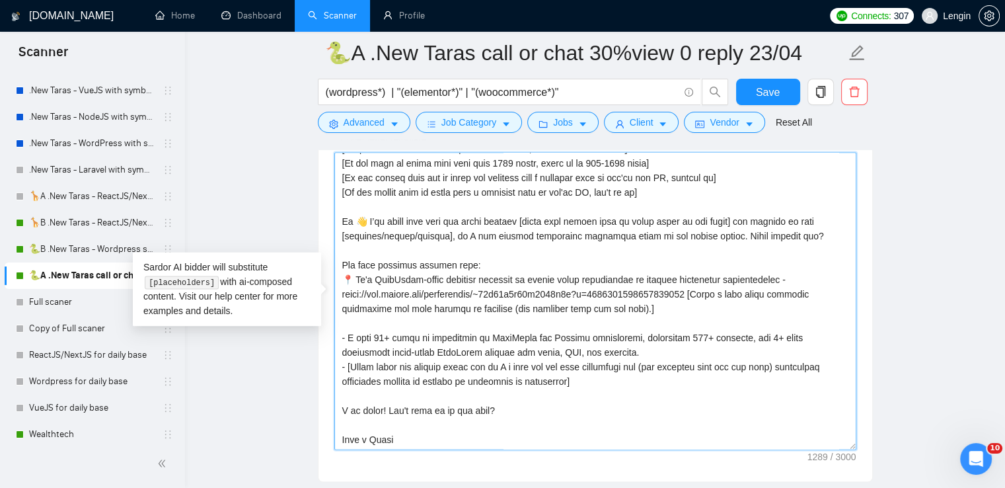
drag, startPoint x: 395, startPoint y: 442, endPoint x: 335, endPoint y: 220, distance: 229.9
click at [335, 220] on textarea "Cover letter template:" at bounding box center [595, 300] width 522 height 297
click at [424, 319] on textarea "Cover letter template:" at bounding box center [595, 300] width 522 height 297
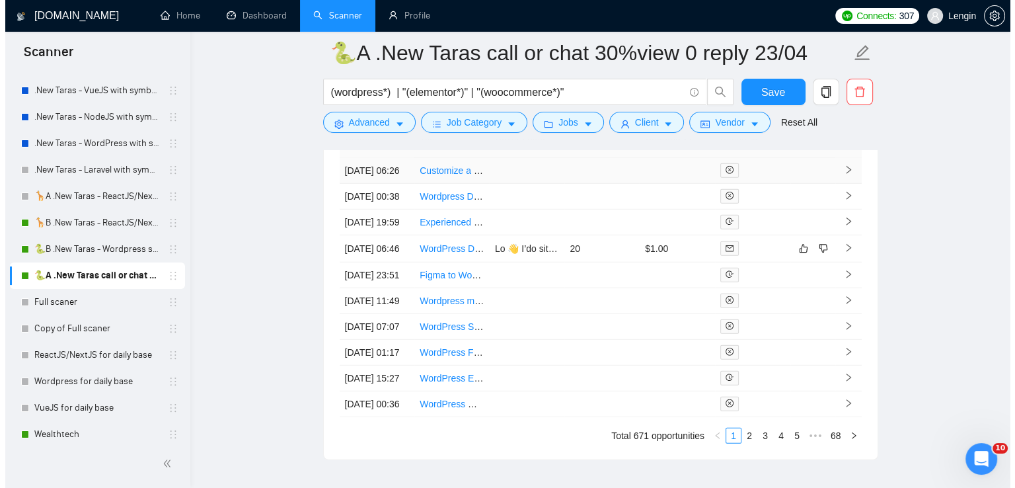
scroll to position [3604, 0]
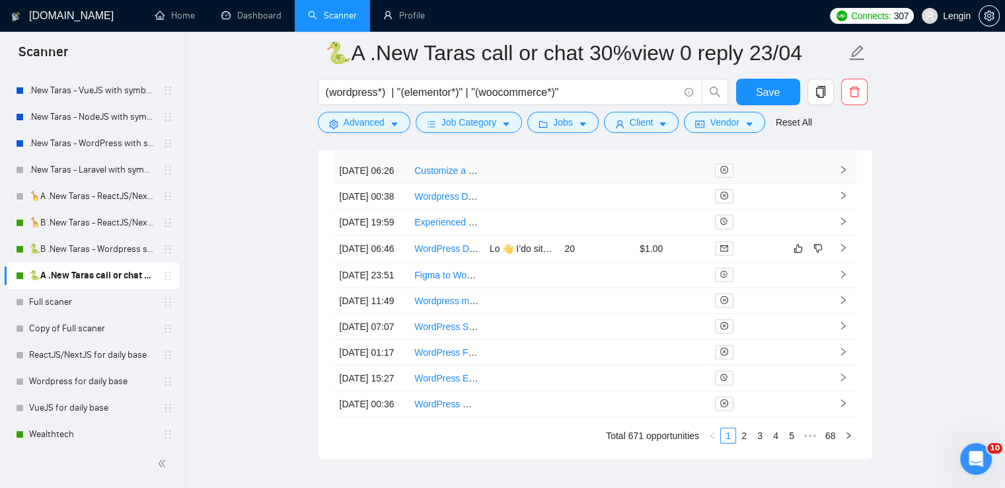
click at [450, 184] on td "Customize a Fiverr Style WordPress Theme" at bounding box center [446, 171] width 75 height 26
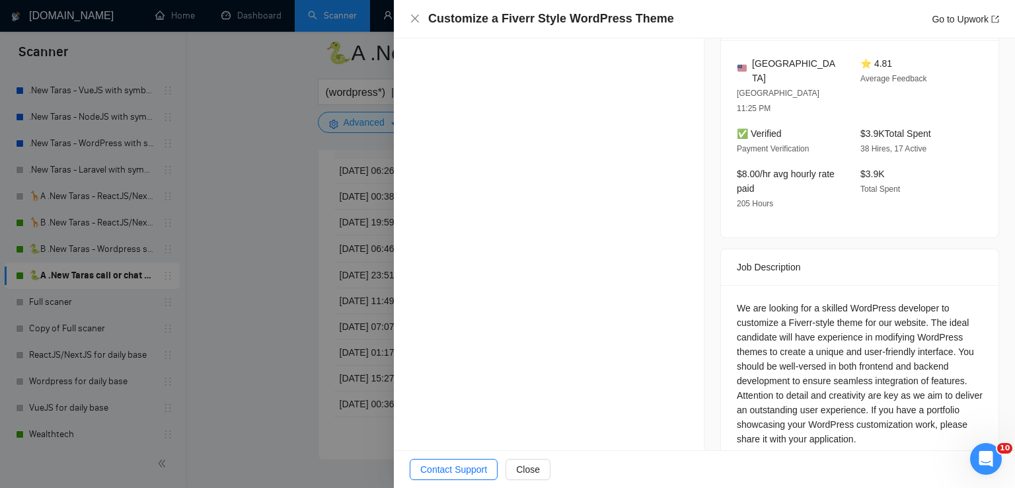
scroll to position [425, 0]
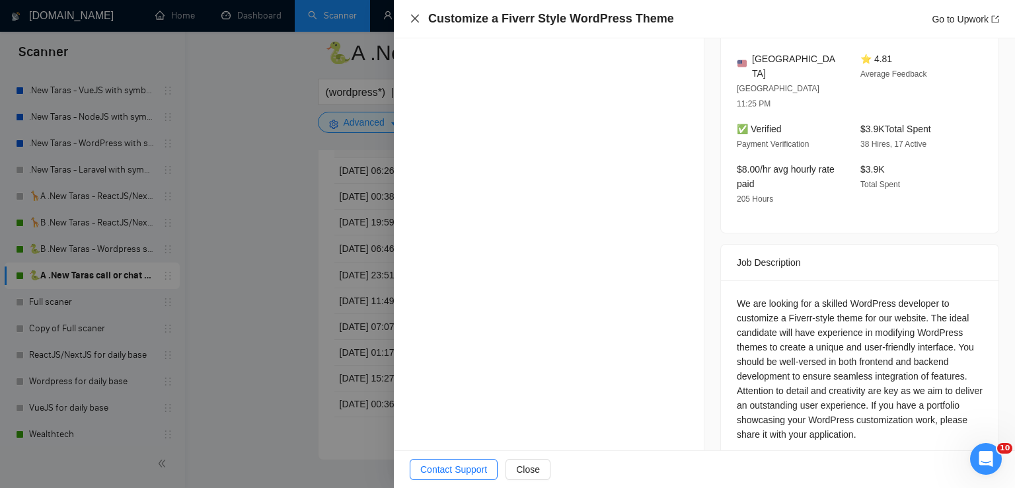
click at [417, 19] on icon "close" at bounding box center [415, 18] width 11 height 11
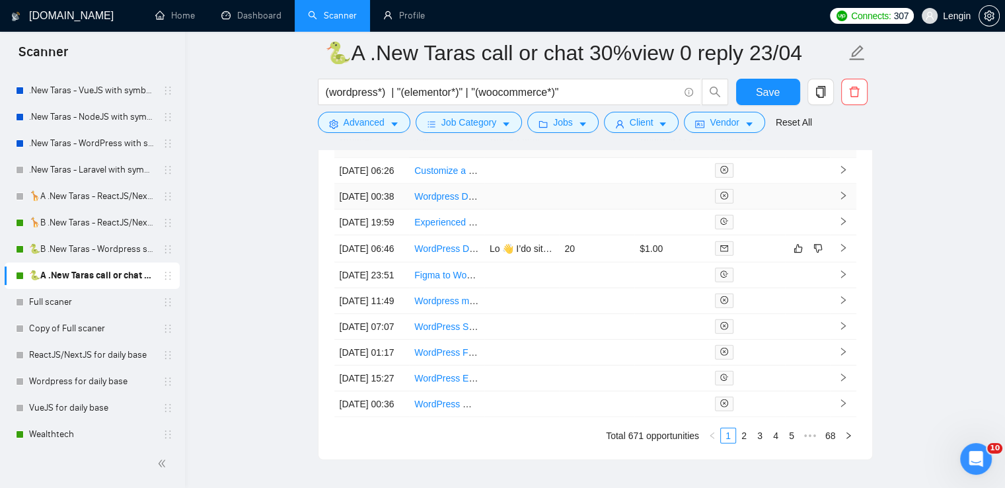
click at [424, 210] on td "Wordpress Developer" at bounding box center [446, 197] width 75 height 26
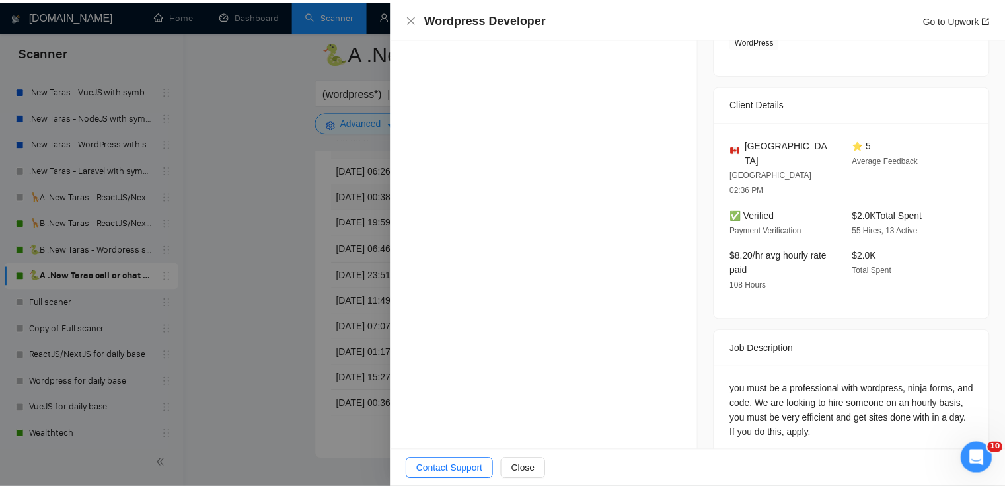
scroll to position [424, 0]
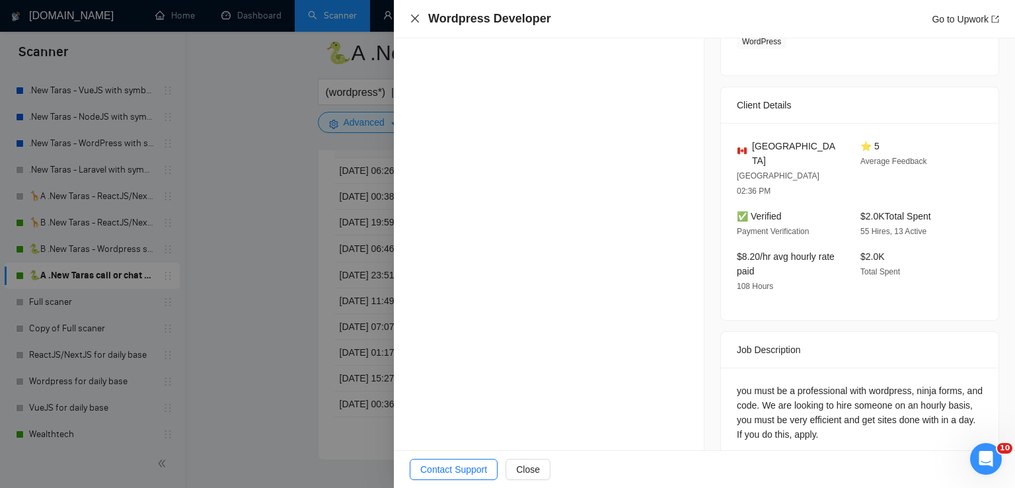
click at [411, 21] on icon "close" at bounding box center [415, 18] width 11 height 11
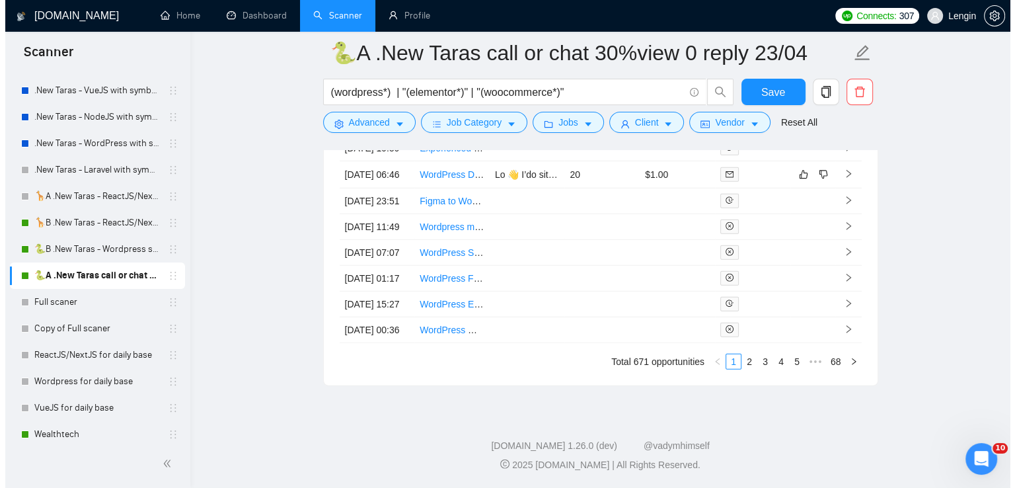
scroll to position [3699, 0]
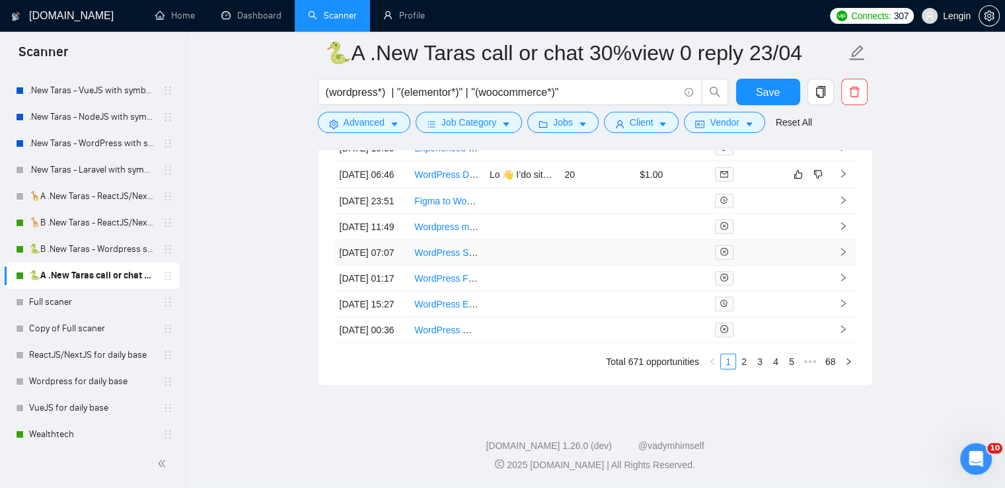
click at [446, 266] on td "WordPress Specialist Needed to Reproduce ActiveCampaign Form" at bounding box center [446, 253] width 75 height 26
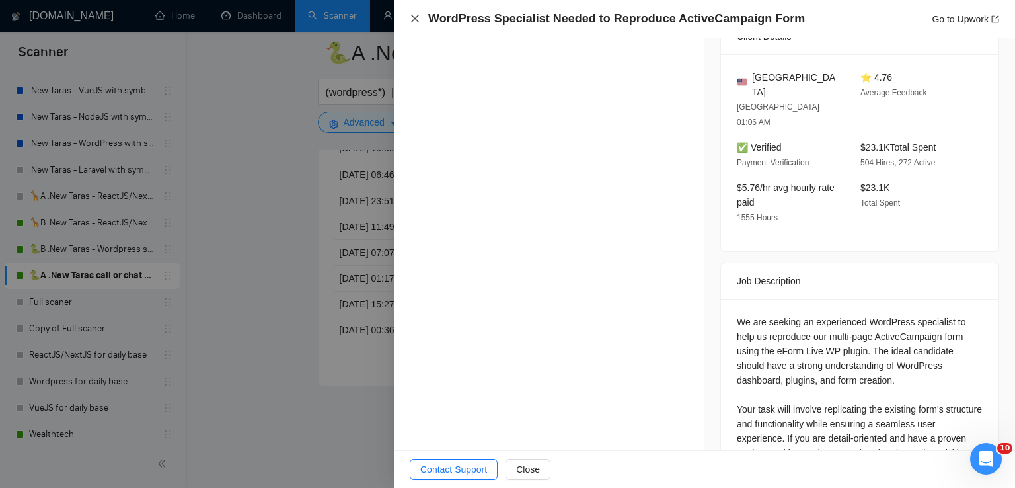
click at [414, 18] on icon "close" at bounding box center [415, 19] width 8 height 8
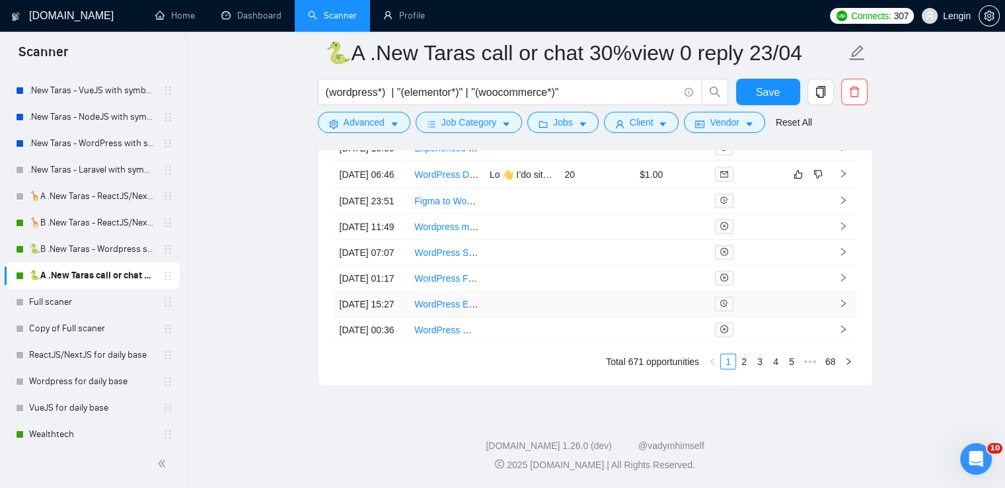
click at [365, 317] on td "[DATE] 15:27" at bounding box center [371, 305] width 75 height 26
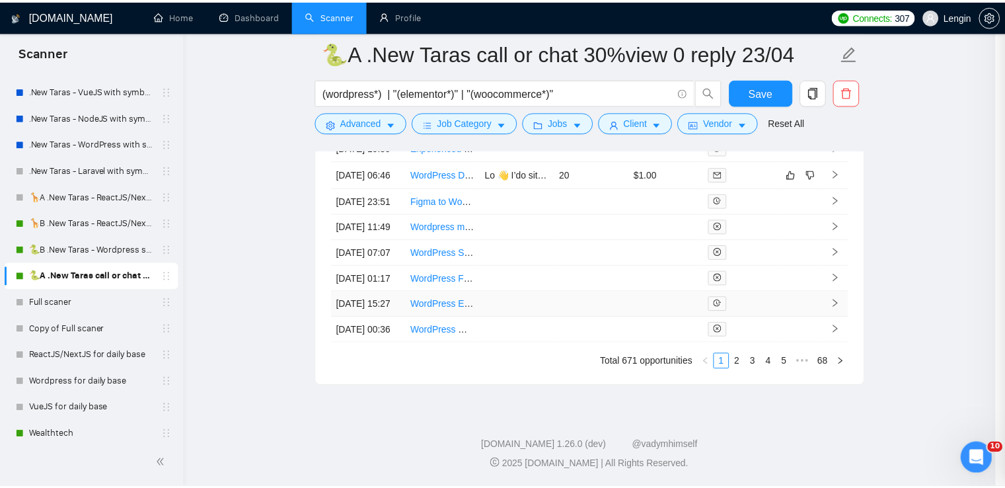
scroll to position [413, 0]
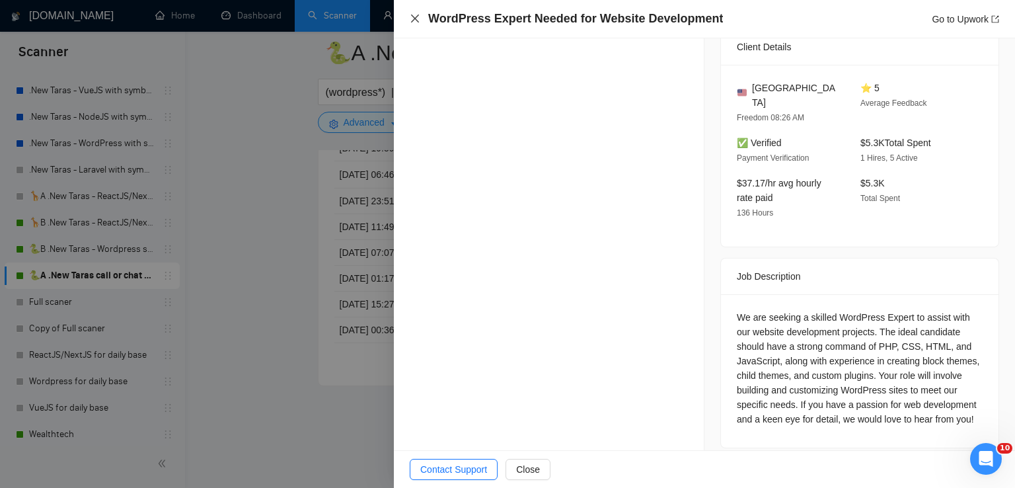
click at [410, 24] on icon "close" at bounding box center [415, 18] width 11 height 11
